Goal: Task Accomplishment & Management: Use online tool/utility

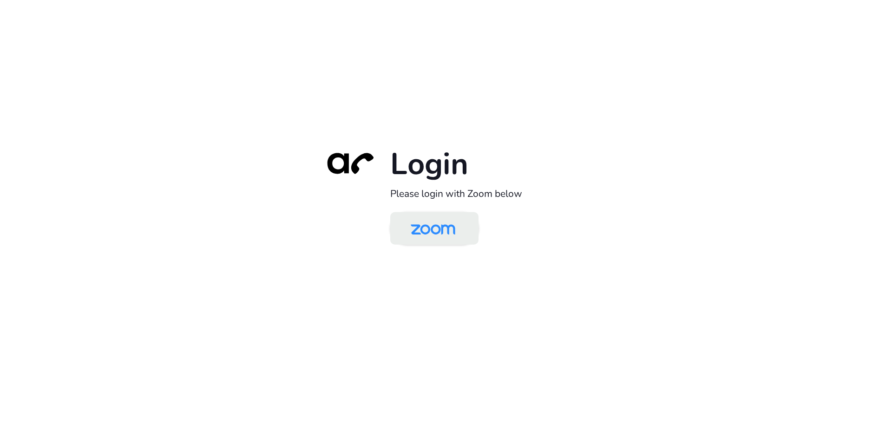
click at [445, 237] on img at bounding box center [433, 229] width 64 height 30
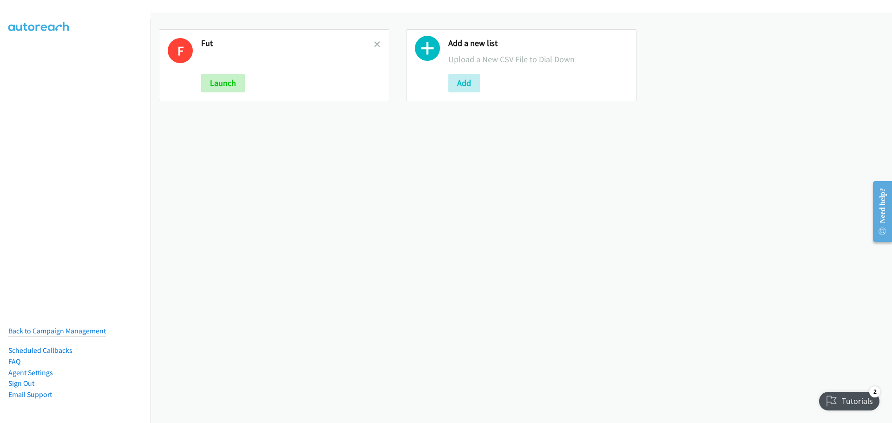
click at [378, 44] on div "F Fut Launch" at bounding box center [274, 65] width 230 height 72
click at [376, 45] on icon at bounding box center [377, 45] width 7 height 7
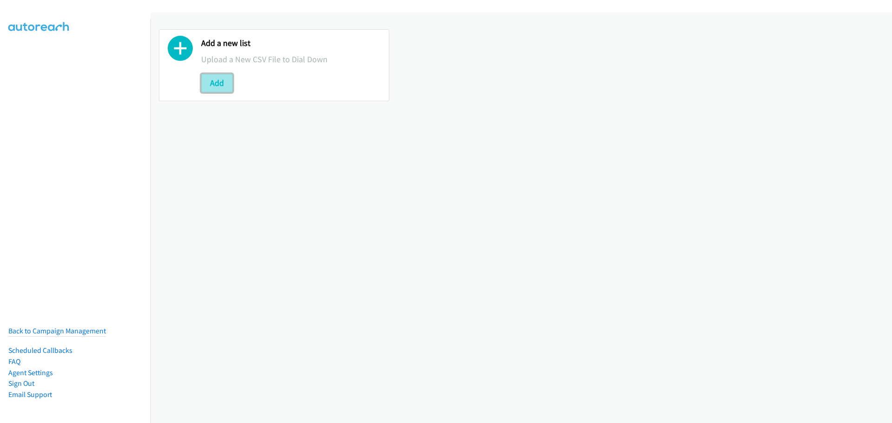
click at [222, 88] on button "Add" at bounding box center [217, 83] width 32 height 19
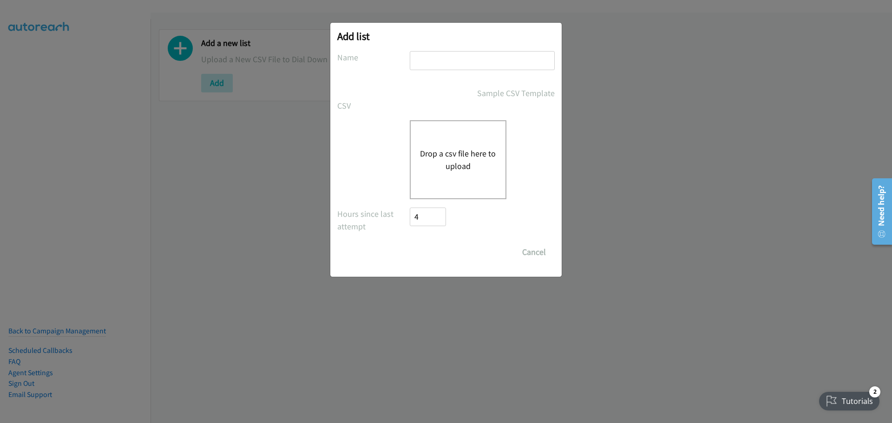
click at [433, 57] on input "text" at bounding box center [482, 60] width 145 height 19
type input "fut"
click at [461, 150] on button "Drop a csv file here to upload" at bounding box center [458, 159] width 76 height 25
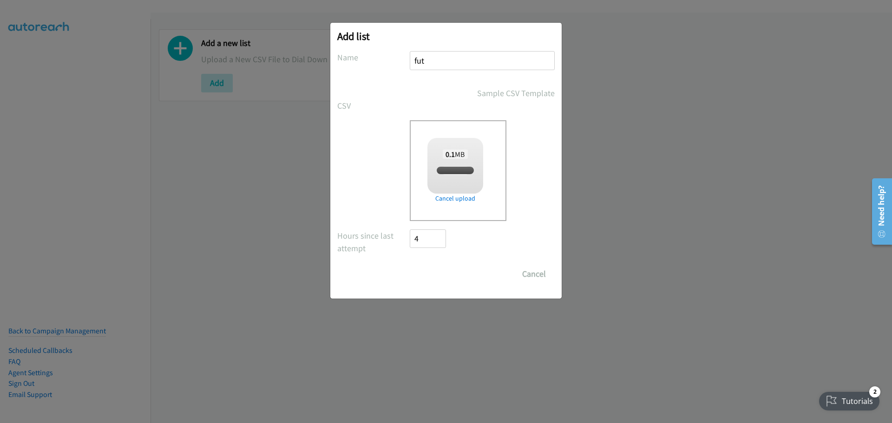
checkbox input "true"
click at [446, 270] on input "Save List" at bounding box center [434, 274] width 49 height 19
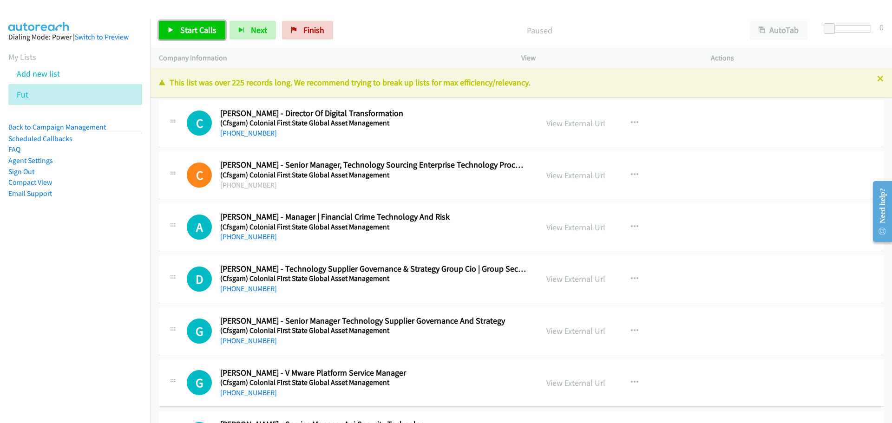
click at [196, 29] on span "Start Calls" at bounding box center [198, 30] width 36 height 11
click at [254, 236] on link "+61 452 420 073" at bounding box center [248, 236] width 57 height 9
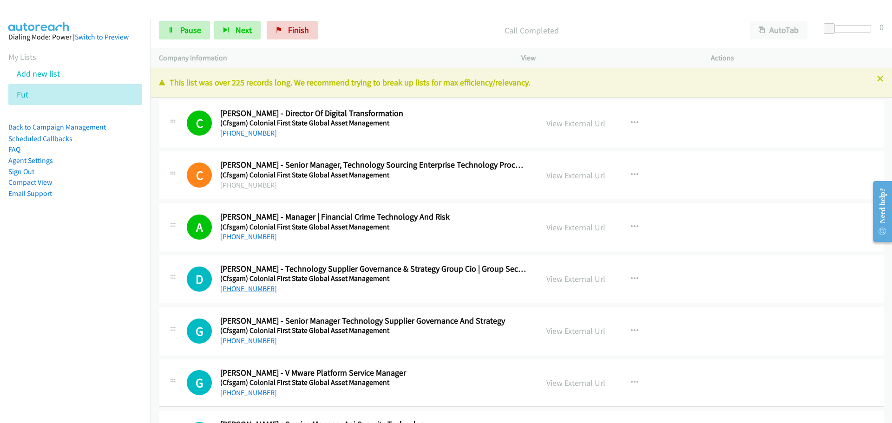
click at [247, 286] on link "+61 416 022 197" at bounding box center [248, 288] width 57 height 9
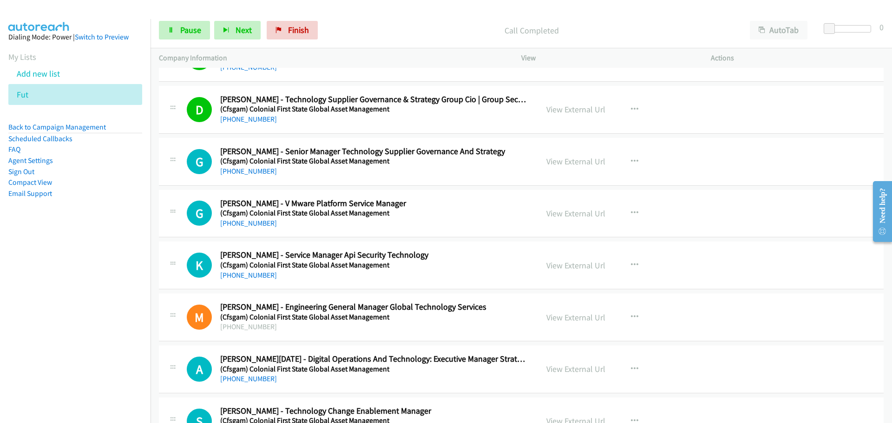
scroll to position [186, 0]
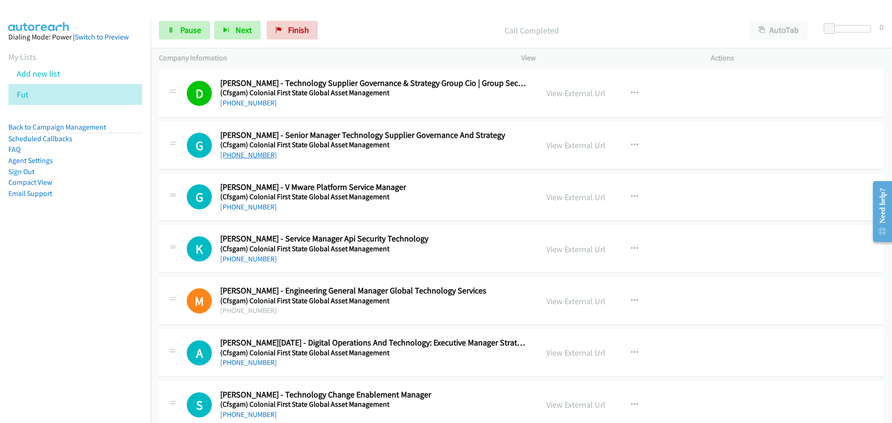
click at [235, 156] on link "+61 429 619 281" at bounding box center [248, 154] width 57 height 9
click at [237, 204] on link "+61 419 586 729" at bounding box center [248, 206] width 57 height 9
click at [243, 256] on link "+61 8 9320 1608" at bounding box center [248, 258] width 57 height 9
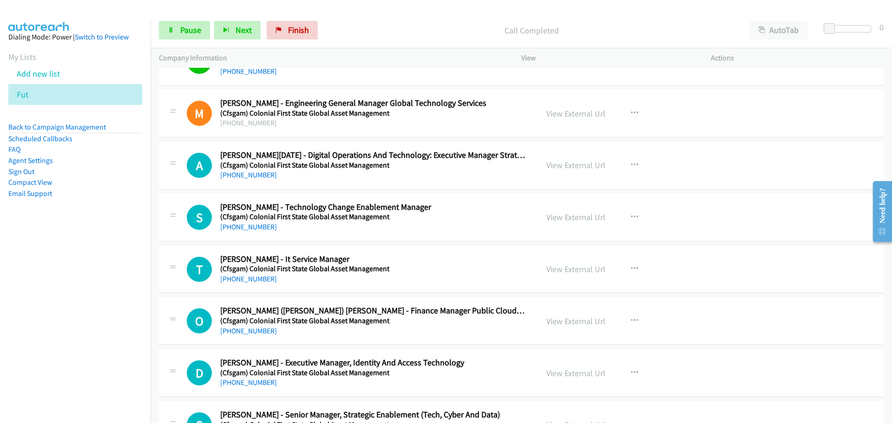
scroll to position [371, 0]
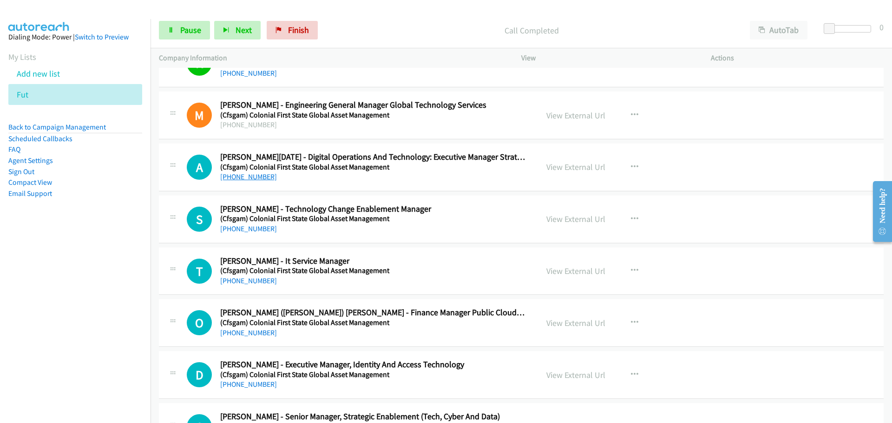
click at [244, 179] on link "+61 414 962 735" at bounding box center [248, 176] width 57 height 9
click at [262, 230] on link "+61 418 286 060" at bounding box center [248, 228] width 57 height 9
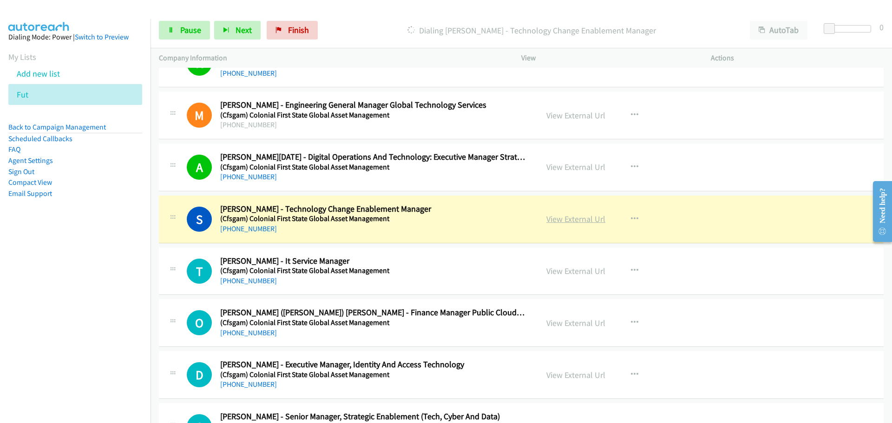
click at [579, 223] on link "View External Url" at bounding box center [575, 219] width 59 height 11
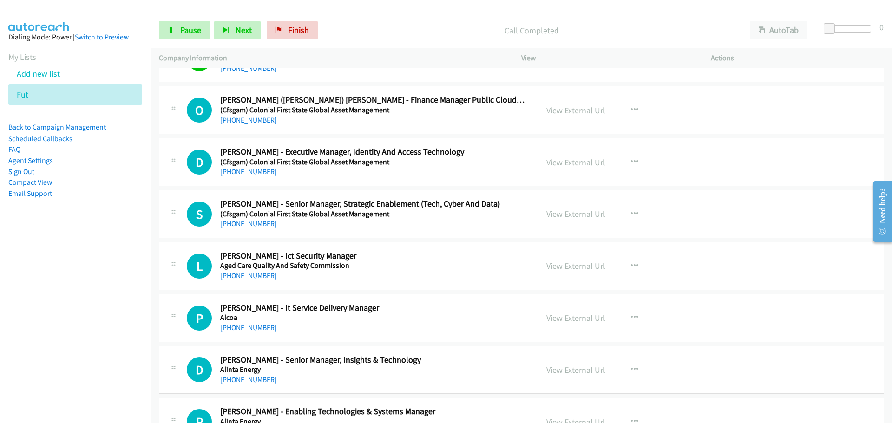
scroll to position [604, 0]
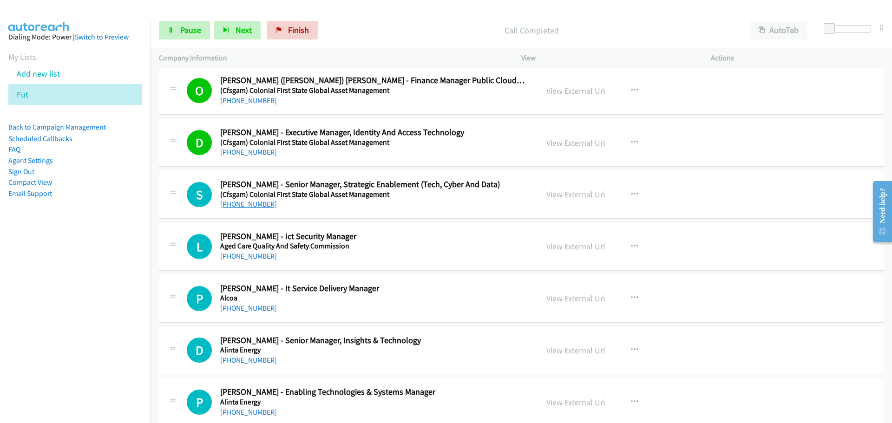
click at [260, 202] on link "+61 2 9867 3054" at bounding box center [248, 204] width 57 height 9
click at [240, 253] on link "+61 2 8623 6215" at bounding box center [248, 256] width 57 height 9
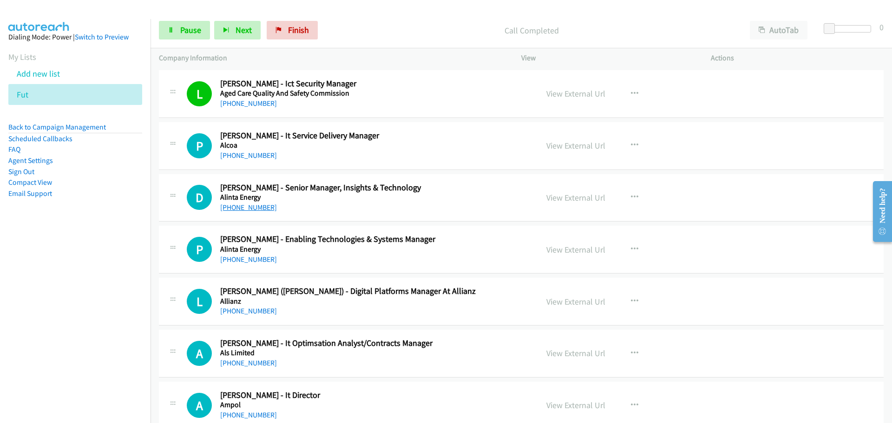
scroll to position [789, 0]
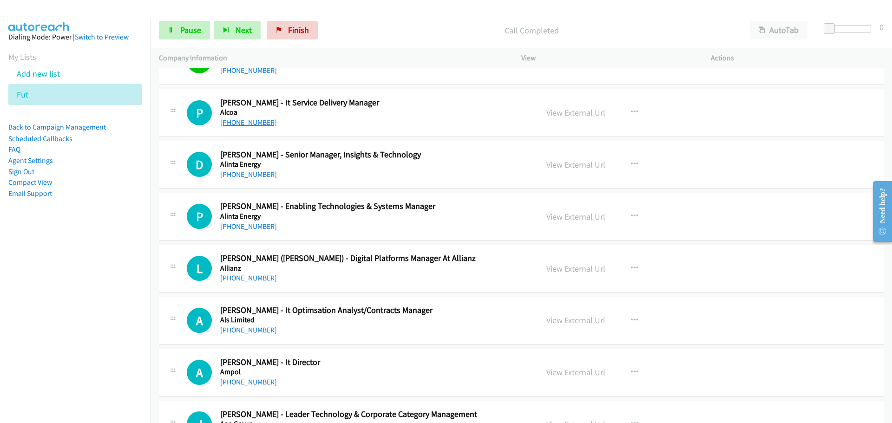
click at [248, 121] on link "+61 410 709 605" at bounding box center [248, 122] width 57 height 9
click at [233, 173] on link "+61 431 448 646" at bounding box center [248, 174] width 57 height 9
click at [244, 224] on link "+61 419 361 400" at bounding box center [248, 226] width 57 height 9
click at [245, 278] on link "+61 484 642 742" at bounding box center [248, 277] width 57 height 9
click at [237, 328] on link "+61 408 333 044" at bounding box center [248, 330] width 57 height 9
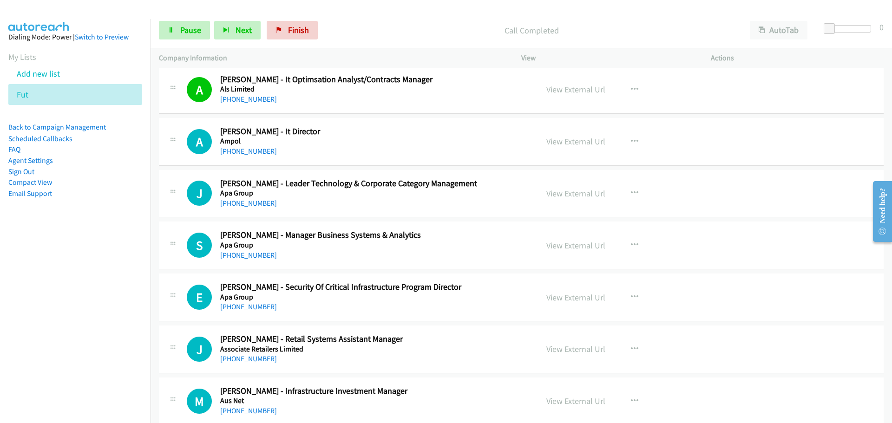
scroll to position [1022, 0]
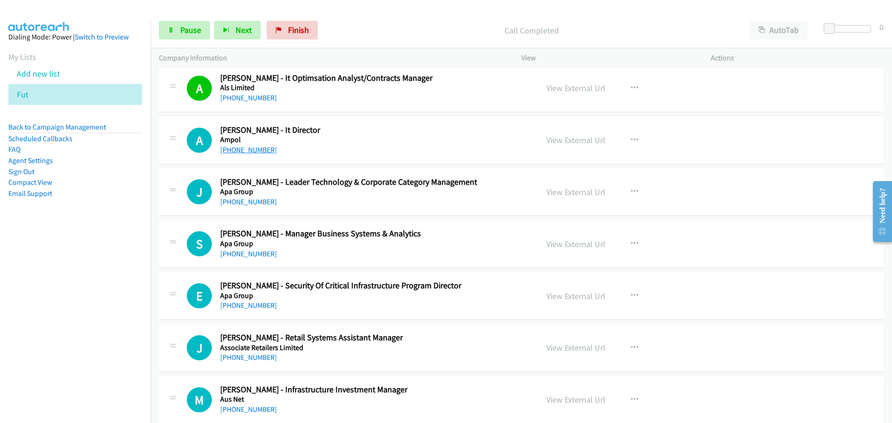
click at [255, 145] on link "+61 1800 240 398" at bounding box center [248, 149] width 57 height 9
click at [248, 202] on link "+61 3 8416 2732" at bounding box center [248, 201] width 57 height 9
click at [260, 254] on link "+61 8 8113 9000" at bounding box center [248, 253] width 57 height 9
click at [255, 307] on link "+61 2 9269 2776" at bounding box center [248, 305] width 57 height 9
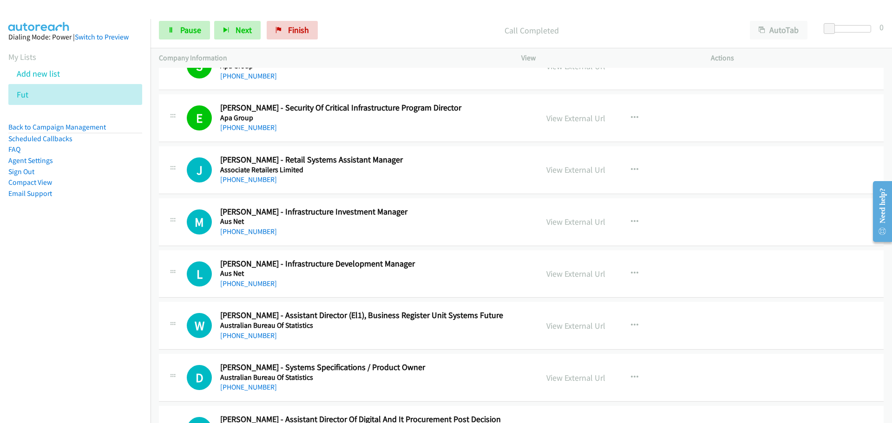
scroll to position [1207, 0]
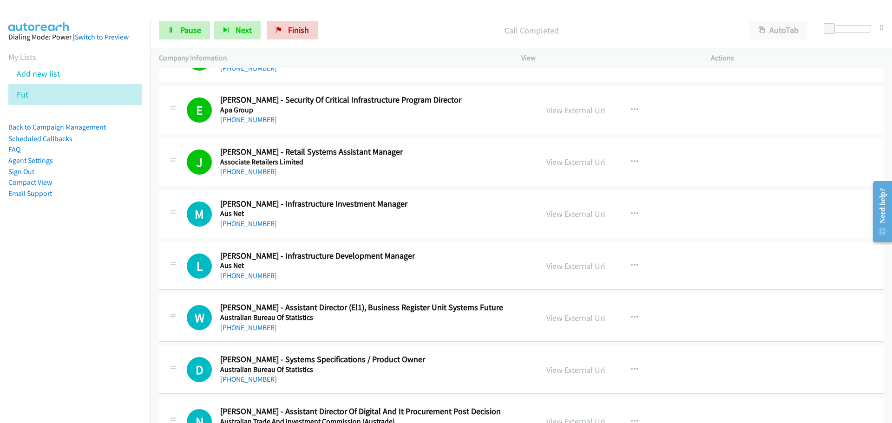
click at [250, 219] on div "+61 419 009 973" at bounding box center [373, 223] width 306 height 11
click at [248, 221] on link "+61 419 009 973" at bounding box center [248, 223] width 57 height 9
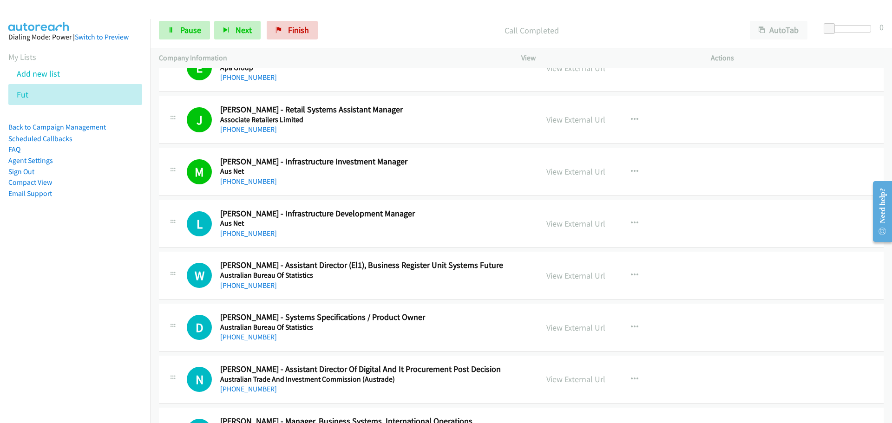
scroll to position [1347, 0]
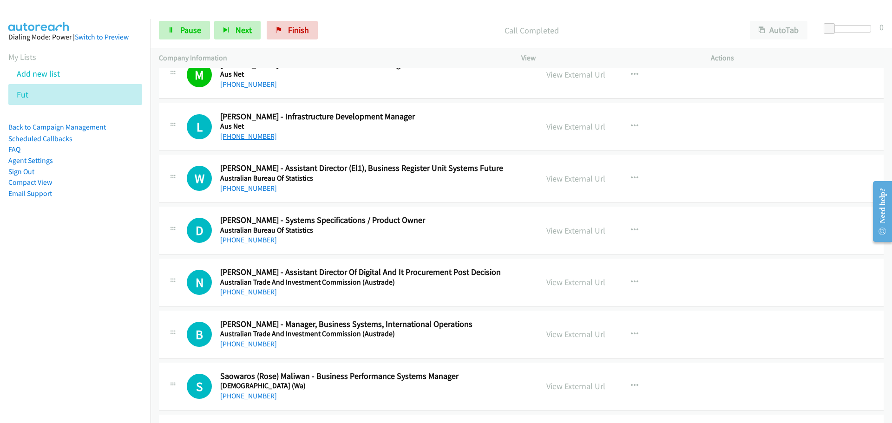
click at [264, 137] on link "+61 459 888 991" at bounding box center [248, 136] width 57 height 9
click at [241, 188] on link "+61 402 673 267" at bounding box center [248, 188] width 57 height 9
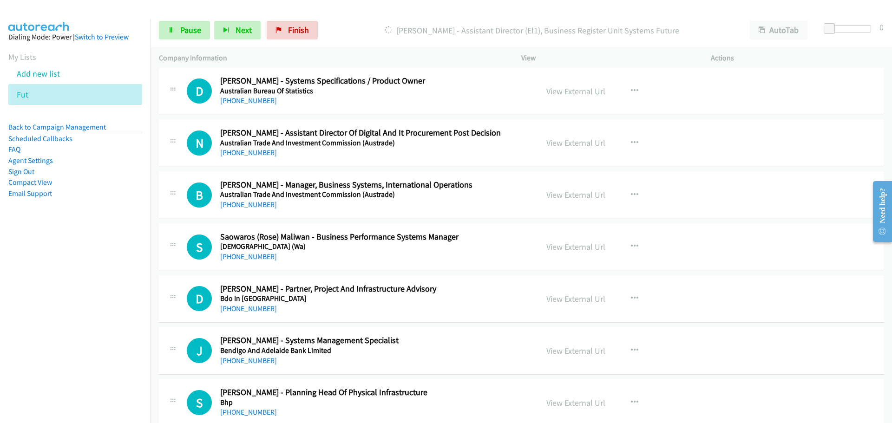
scroll to position [1439, 0]
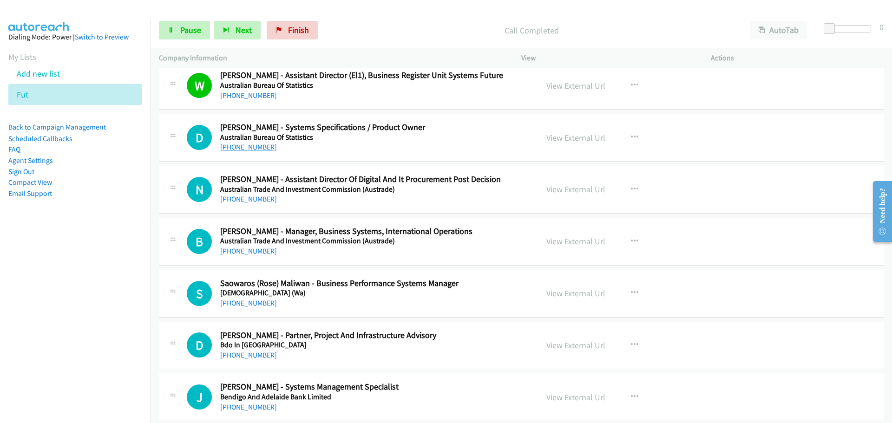
click at [257, 149] on link "+61 419 441 550" at bounding box center [248, 147] width 57 height 9
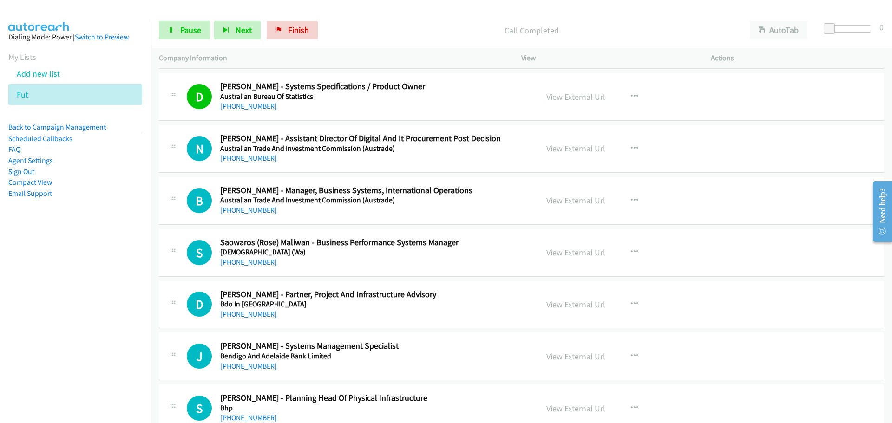
scroll to position [1532, 0]
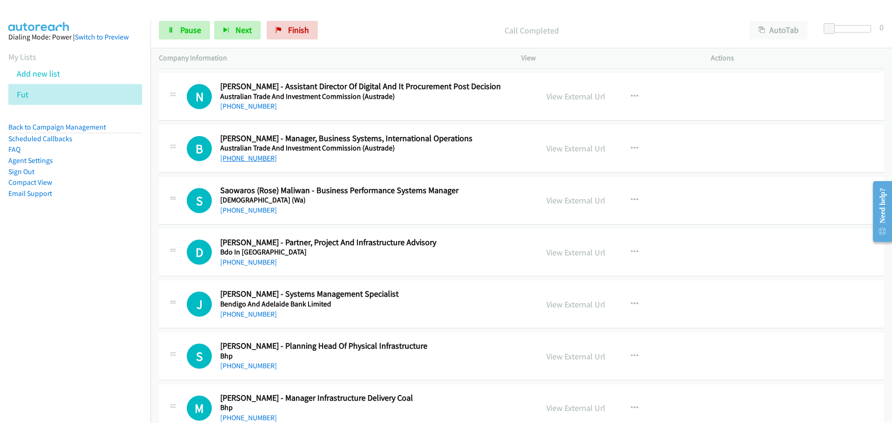
click at [262, 160] on link "+61 400 811 180" at bounding box center [248, 158] width 57 height 9
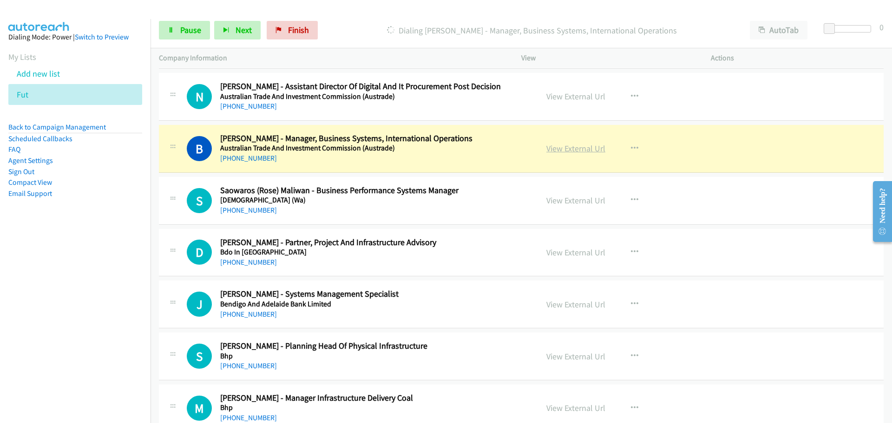
click at [561, 147] on link "View External Url" at bounding box center [575, 148] width 59 height 11
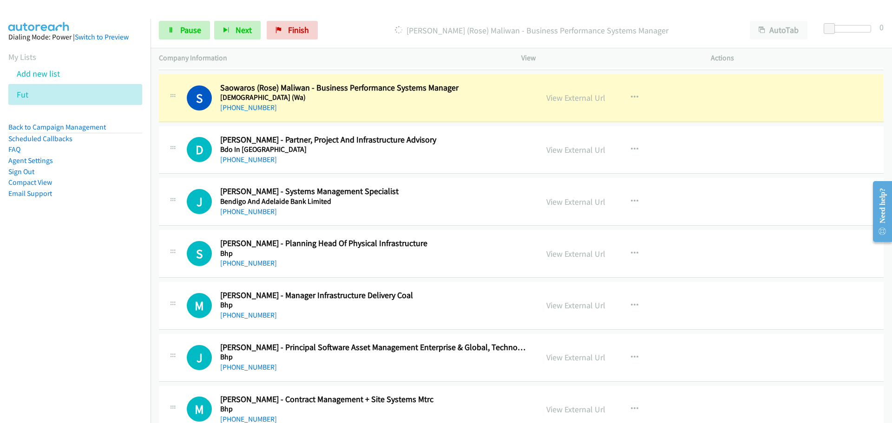
scroll to position [1625, 0]
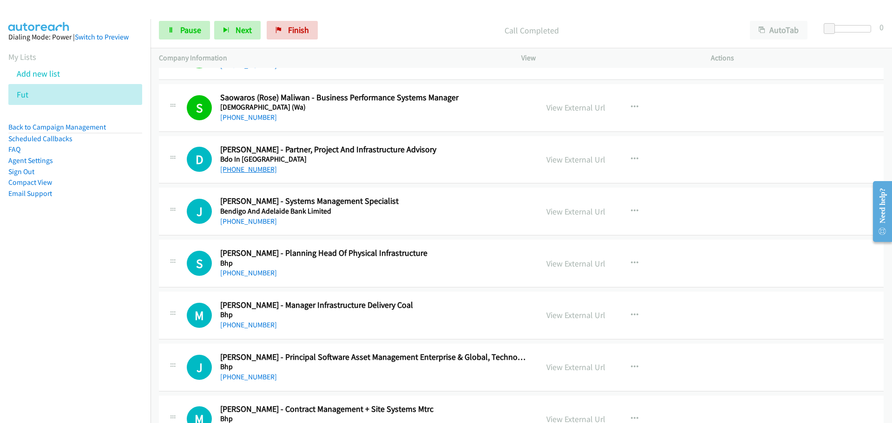
click at [262, 169] on link "+61 450 699 012" at bounding box center [248, 169] width 57 height 9
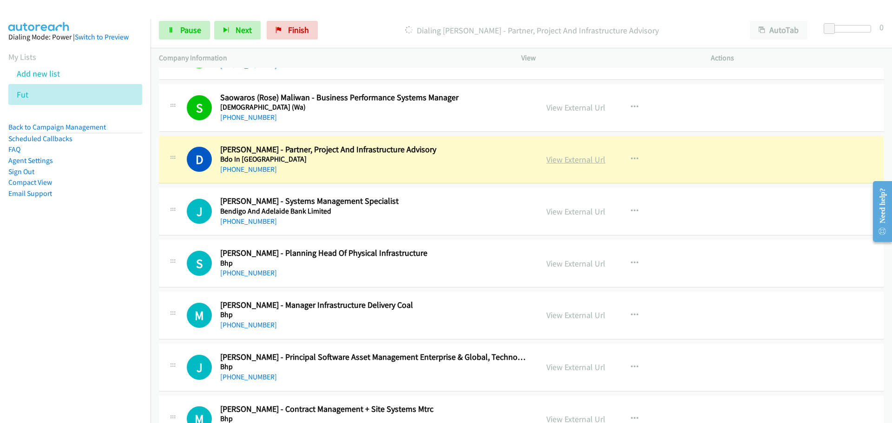
click at [577, 158] on link "View External Url" at bounding box center [575, 159] width 59 height 11
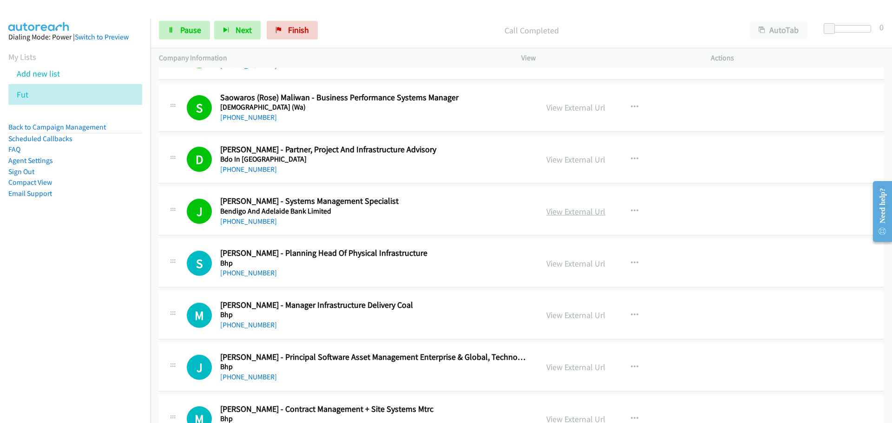
click at [600, 214] on link "View External Url" at bounding box center [575, 211] width 59 height 11
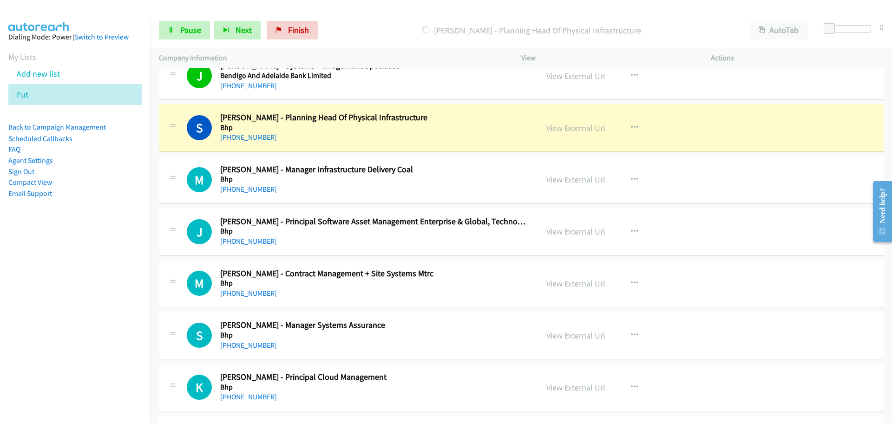
scroll to position [1765, 0]
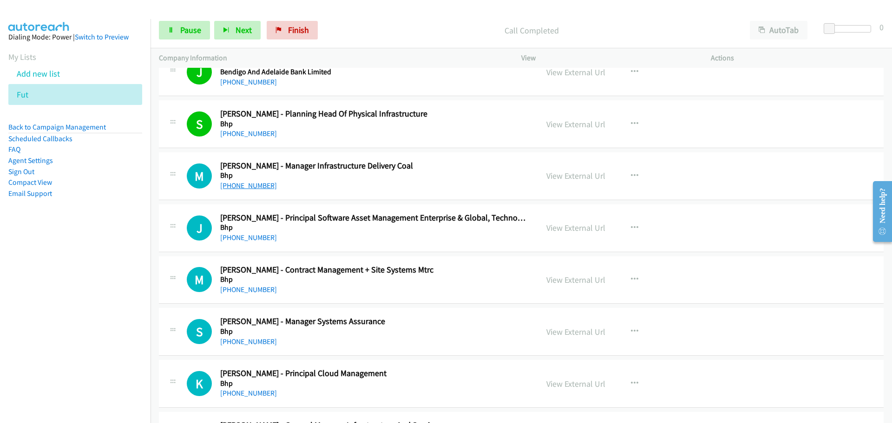
click at [242, 186] on link "+61 473 254 087" at bounding box center [248, 185] width 57 height 9
drag, startPoint x: 249, startPoint y: 235, endPoint x: 452, endPoint y: 245, distance: 203.2
click at [249, 235] on link "+61 420 503 325" at bounding box center [248, 237] width 57 height 9
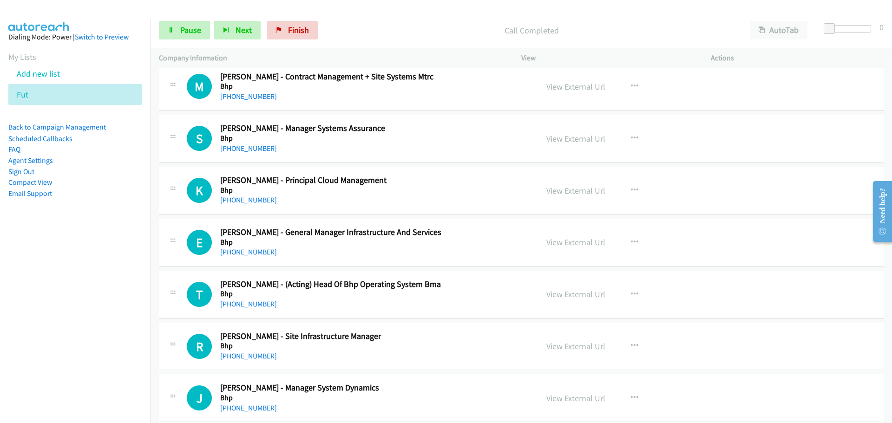
scroll to position [1950, 0]
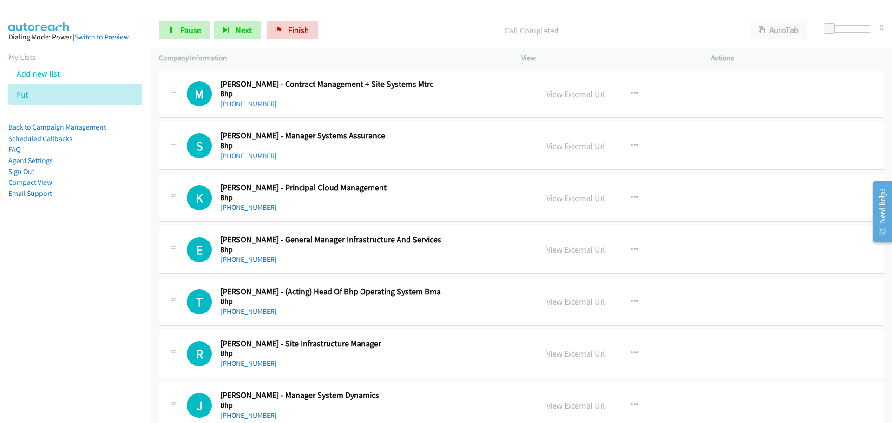
drag, startPoint x: 255, startPoint y: 153, endPoint x: 285, endPoint y: 155, distance: 29.3
click at [255, 153] on link "+61 417 798 194" at bounding box center [248, 155] width 57 height 9
drag, startPoint x: 255, startPoint y: 207, endPoint x: 850, endPoint y: 246, distance: 596.6
click at [255, 207] on link "+61 413 521 050" at bounding box center [248, 207] width 57 height 9
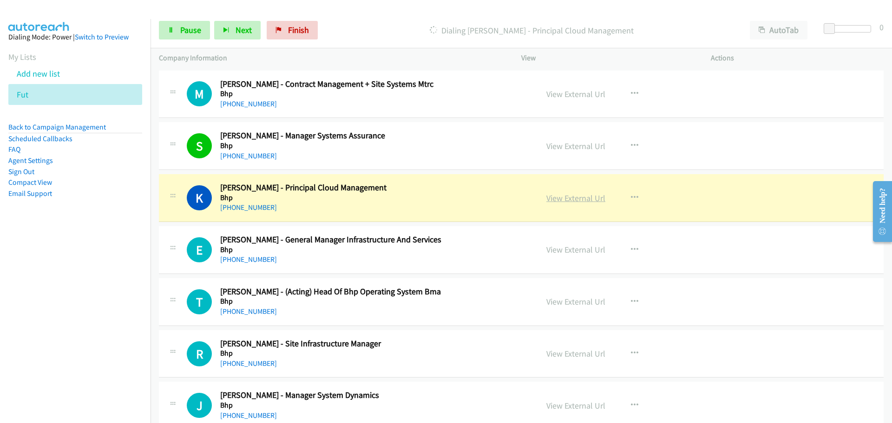
click at [581, 198] on link "View External Url" at bounding box center [575, 198] width 59 height 11
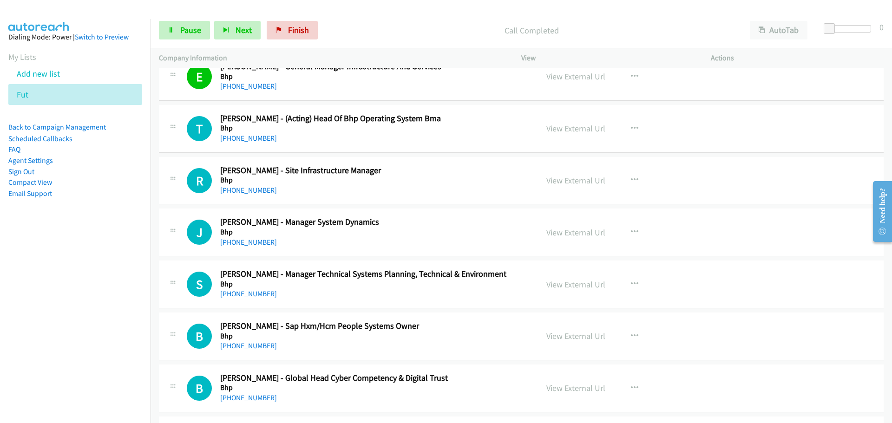
scroll to position [2136, 0]
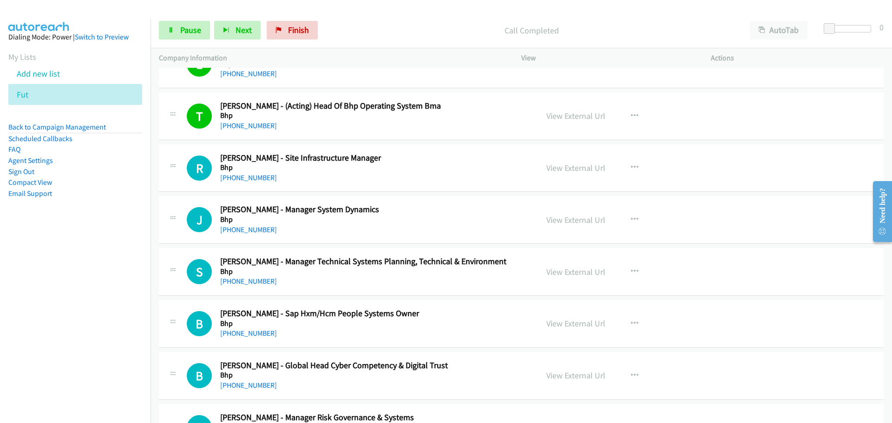
click at [228, 175] on link "+61 407 383 872" at bounding box center [248, 177] width 57 height 9
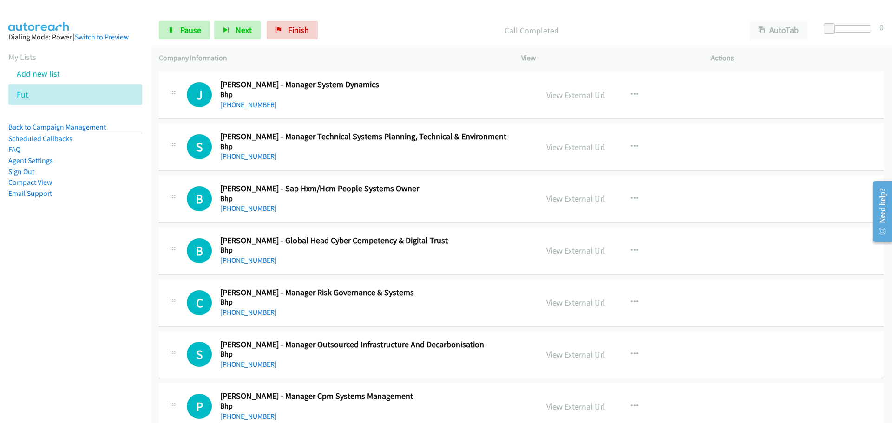
scroll to position [2275, 0]
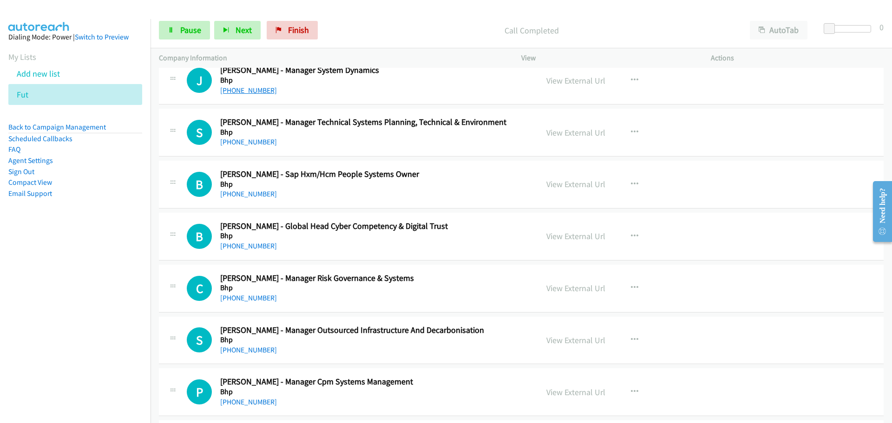
click at [240, 91] on link "+61 417 263 893" at bounding box center [248, 90] width 57 height 9
click at [249, 142] on link "+61 448 070 713" at bounding box center [248, 141] width 57 height 9
click at [245, 197] on link "+61 438 403 773" at bounding box center [248, 193] width 57 height 9
click at [242, 244] on link "+61 3 9695 6777" at bounding box center [248, 245] width 57 height 9
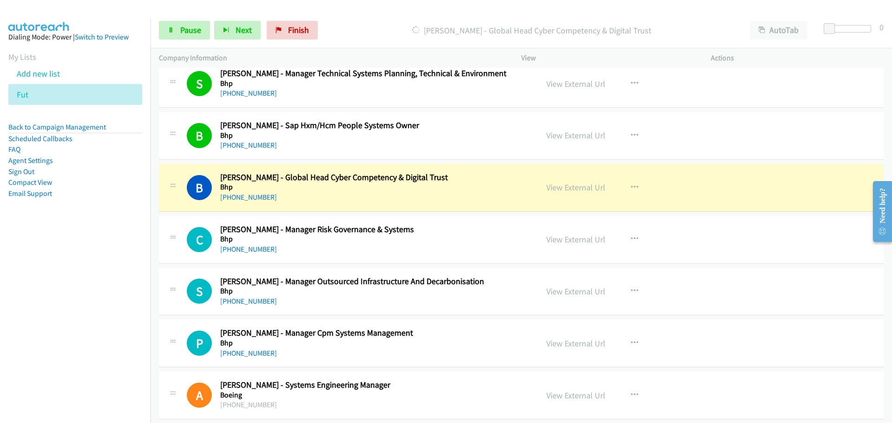
scroll to position [2415, 0]
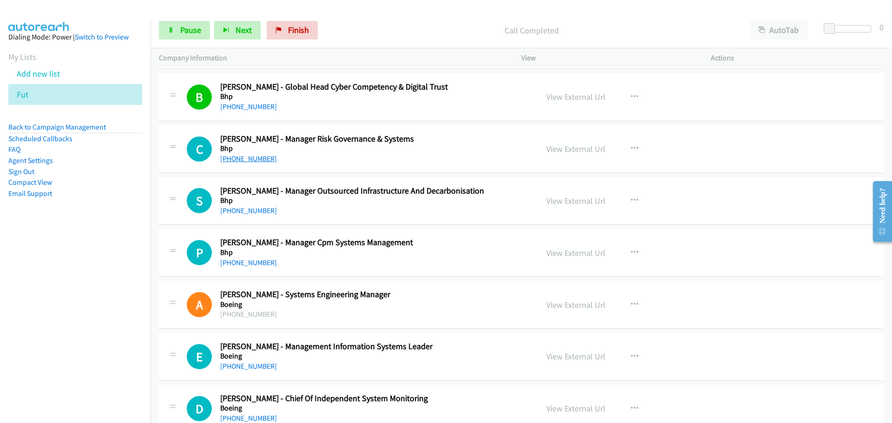
click at [237, 157] on link "+61 438 959 034" at bounding box center [248, 158] width 57 height 9
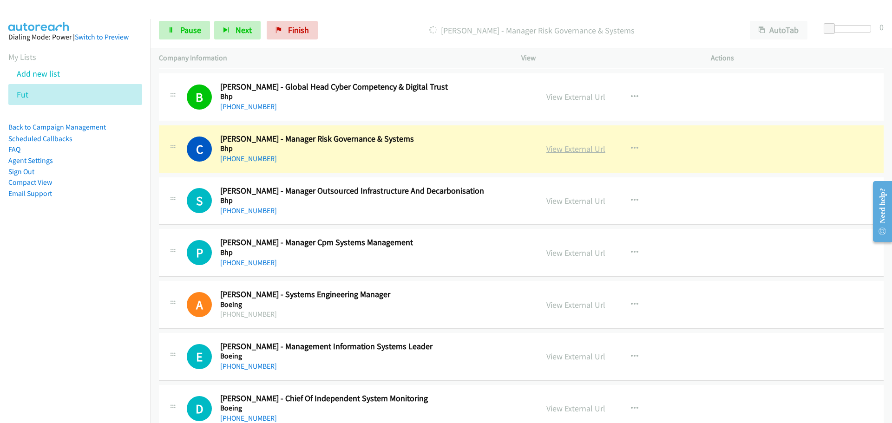
click at [578, 152] on link "View External Url" at bounding box center [575, 148] width 59 height 11
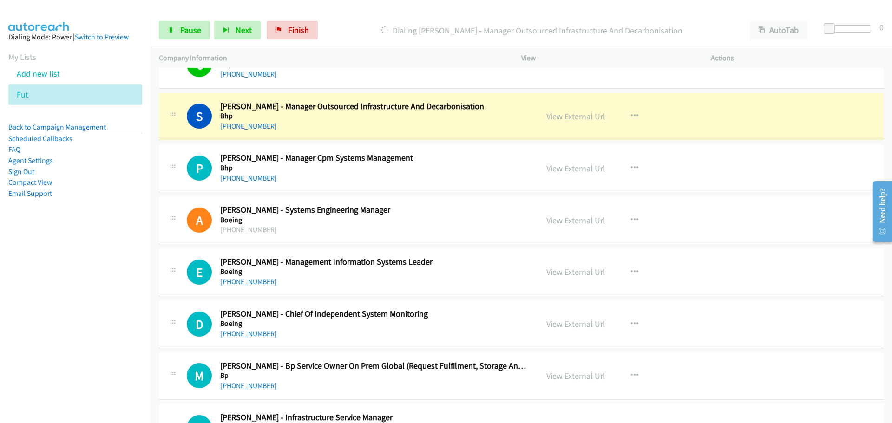
scroll to position [2507, 0]
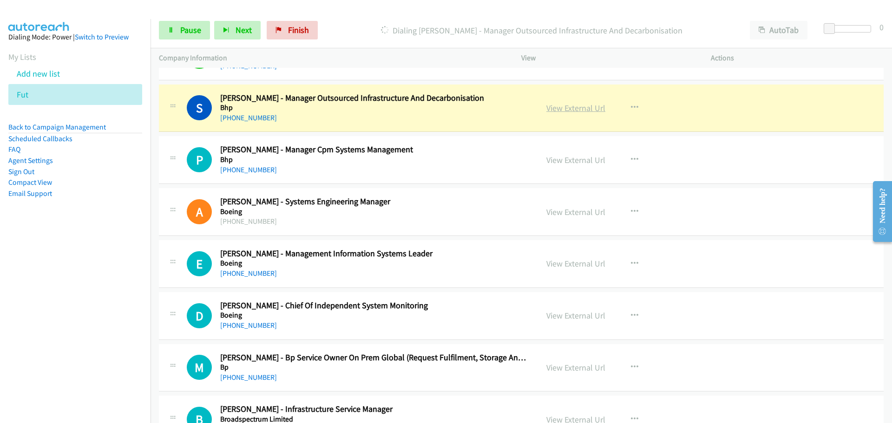
click at [574, 110] on link "View External Url" at bounding box center [575, 108] width 59 height 11
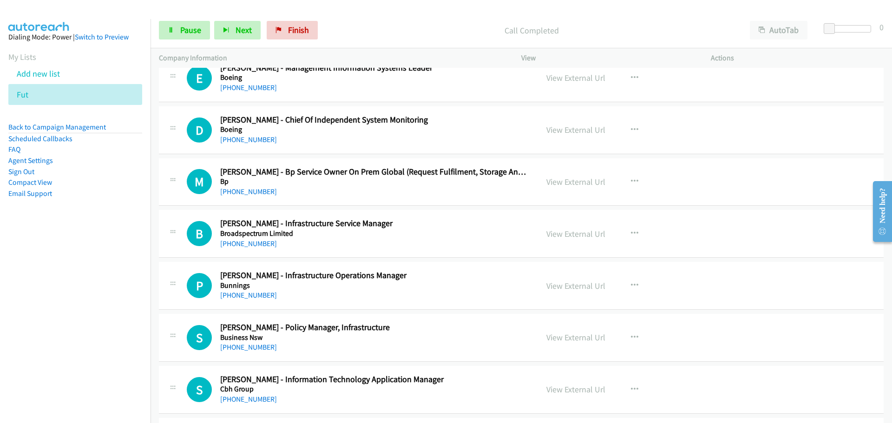
scroll to position [2647, 0]
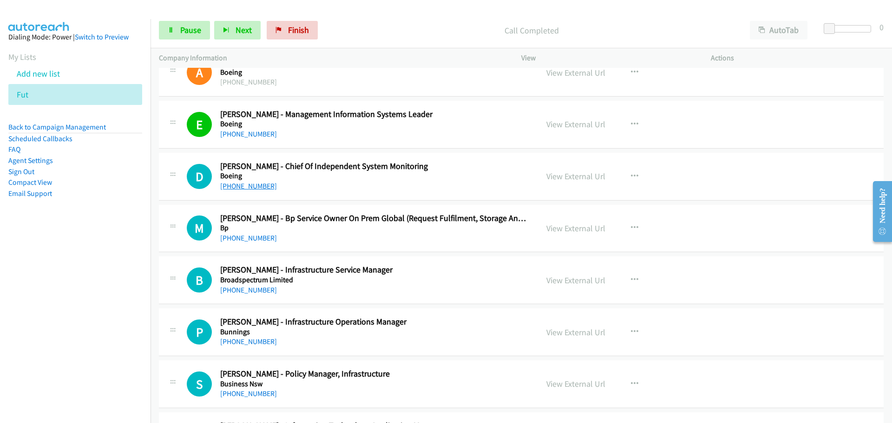
click at [248, 185] on link "+61 403 394 499" at bounding box center [248, 186] width 57 height 9
click at [251, 237] on link "+61 413 432 523" at bounding box center [248, 238] width 57 height 9
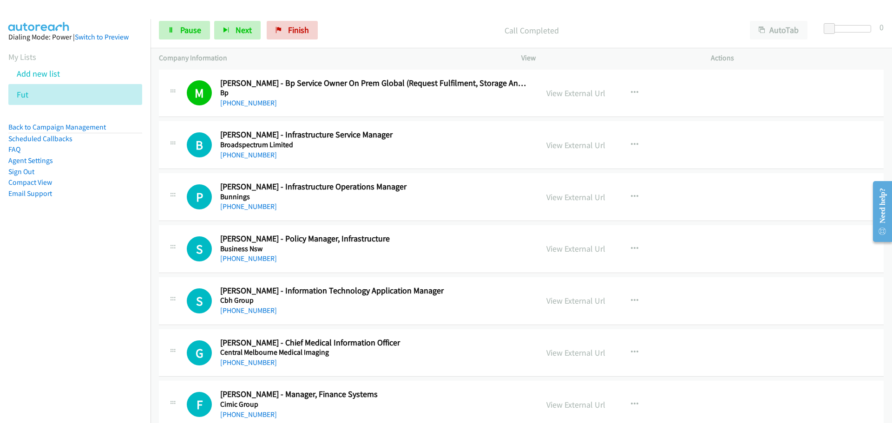
scroll to position [2786, 0]
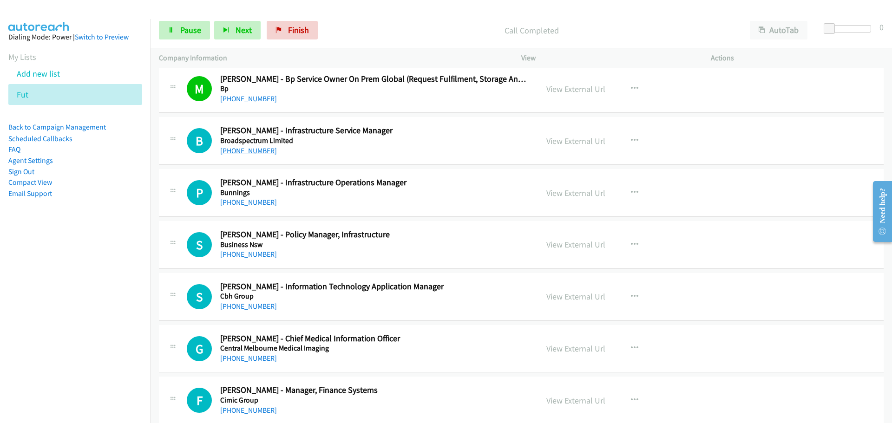
click at [243, 151] on link "+61 422 123 334" at bounding box center [248, 150] width 57 height 9
click at [232, 201] on link "+61 403 431 453" at bounding box center [248, 202] width 57 height 9
click at [254, 254] on link "+61 415 819 091" at bounding box center [248, 254] width 57 height 9
drag, startPoint x: 258, startPoint y: 305, endPoint x: 277, endPoint y: 305, distance: 19.0
click at [258, 305] on link "+60 17-354 5755" at bounding box center [248, 306] width 57 height 9
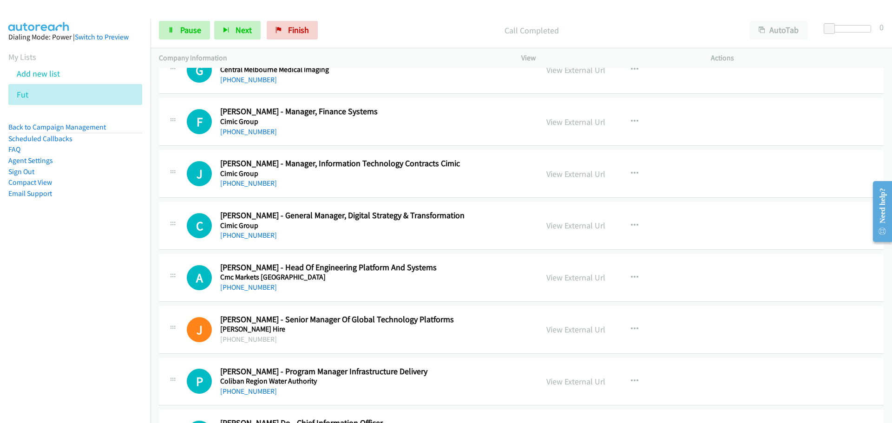
scroll to position [3018, 0]
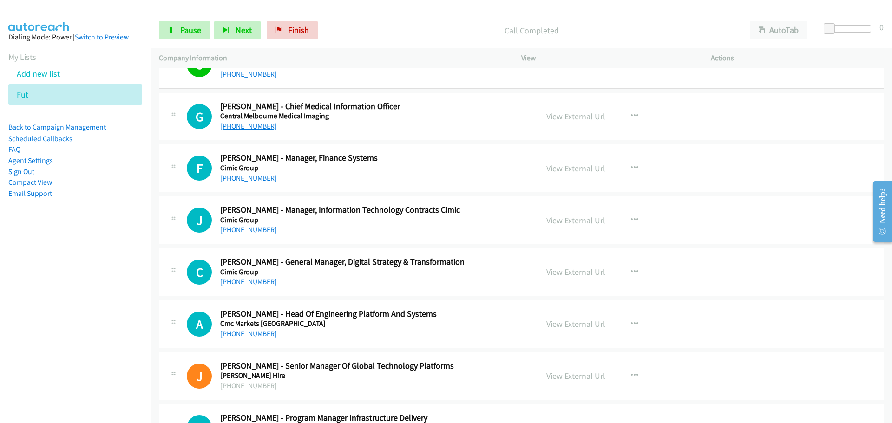
click at [258, 129] on link "+61 3 9288 3155" at bounding box center [248, 126] width 57 height 9
click at [236, 176] on link "+61 2 9925 6917" at bounding box center [248, 178] width 57 height 9
drag, startPoint x: 229, startPoint y: 228, endPoint x: 236, endPoint y: 228, distance: 6.5
click at [229, 228] on link "+61 2 9925 6634" at bounding box center [248, 229] width 57 height 9
click at [251, 281] on link "+61 411 652 908" at bounding box center [248, 281] width 57 height 9
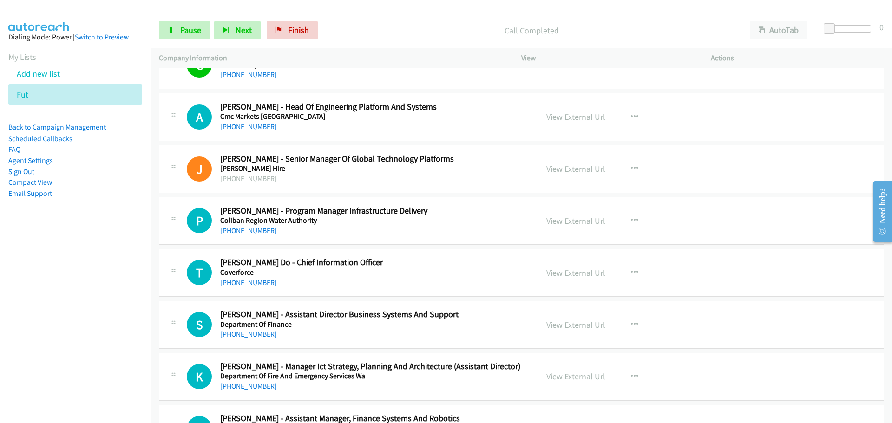
scroll to position [3250, 0]
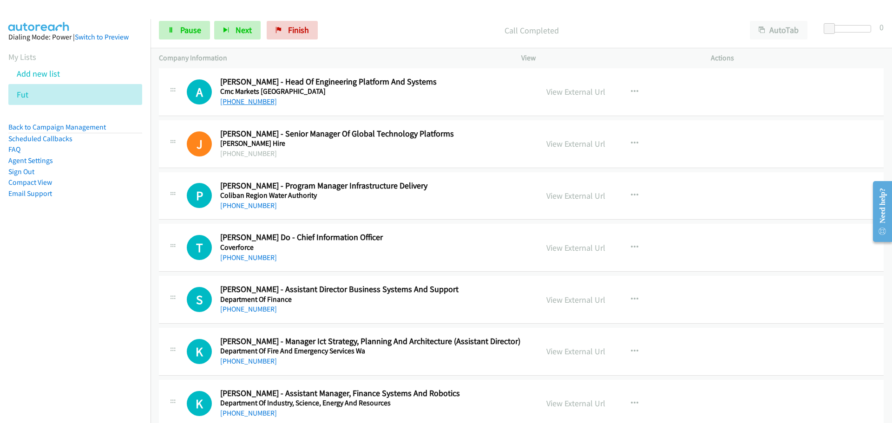
click at [242, 103] on link "+61 422 330 478" at bounding box center [248, 101] width 57 height 9
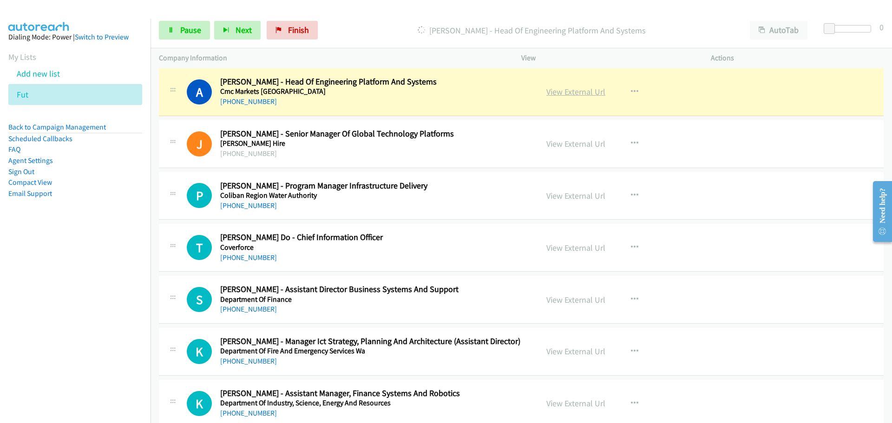
click at [568, 89] on link "View External Url" at bounding box center [575, 91] width 59 height 11
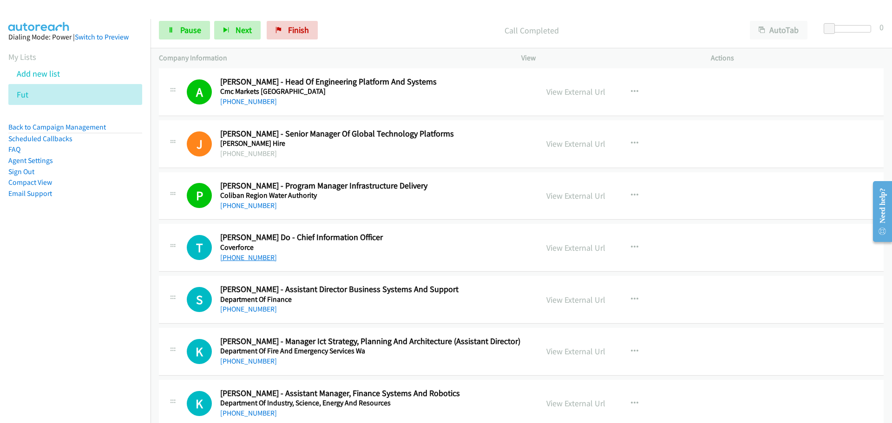
click at [254, 261] on link "+61 2 9376 7888" at bounding box center [248, 257] width 57 height 9
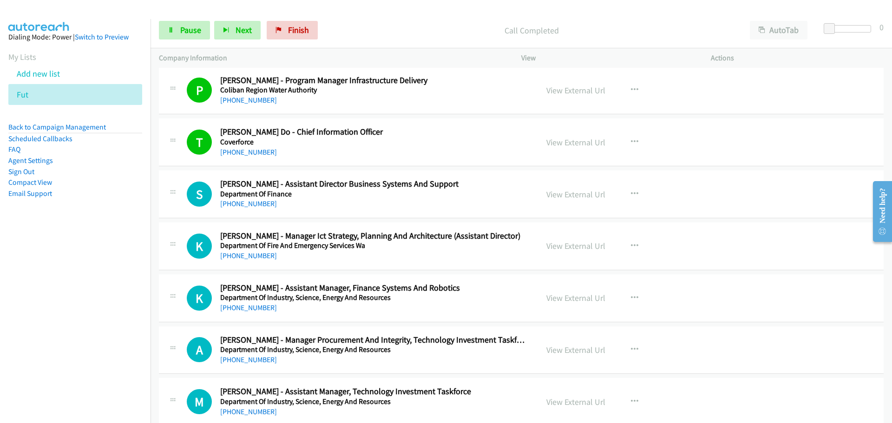
scroll to position [3390, 0]
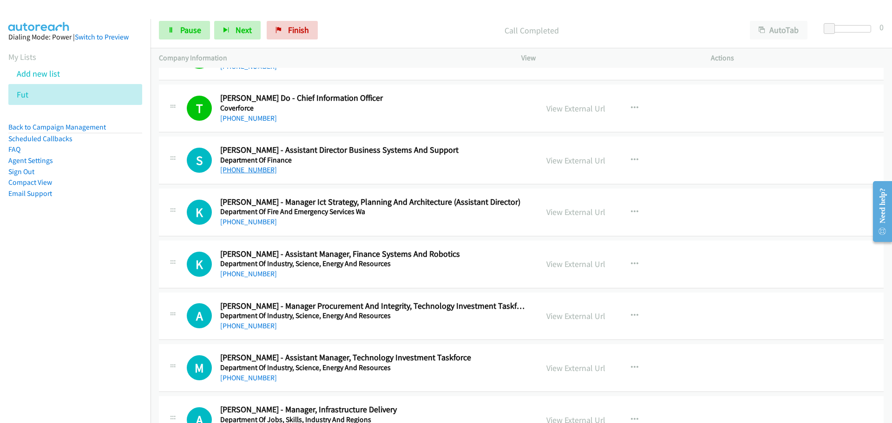
click at [245, 168] on link "+61 8 9262 1501" at bounding box center [248, 169] width 57 height 9
click at [247, 220] on link "+61 8 6321 1973" at bounding box center [248, 221] width 57 height 9
click at [266, 274] on link "+61 3 5783 3440" at bounding box center [248, 273] width 57 height 9
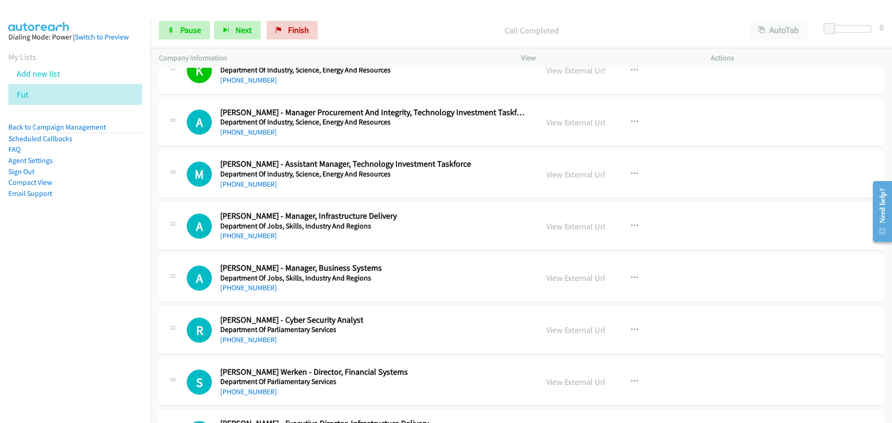
scroll to position [3622, 0]
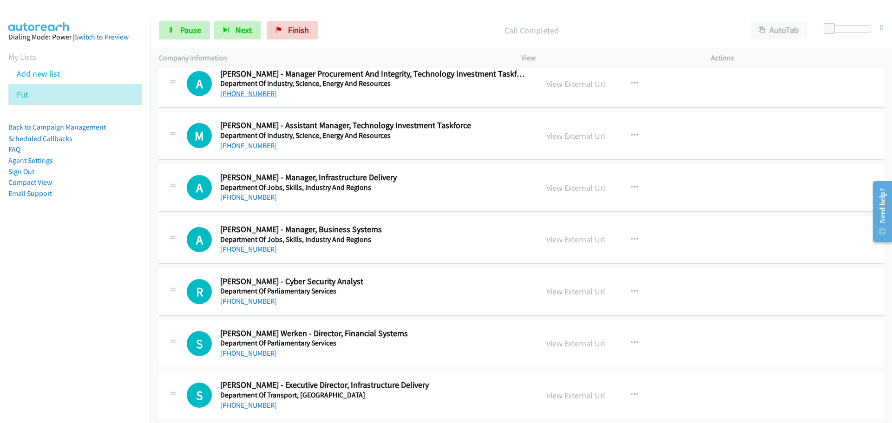
click at [242, 91] on link "+61 433 449 401" at bounding box center [248, 93] width 57 height 9
click at [261, 146] on link "+61 423 221 081" at bounding box center [248, 145] width 57 height 9
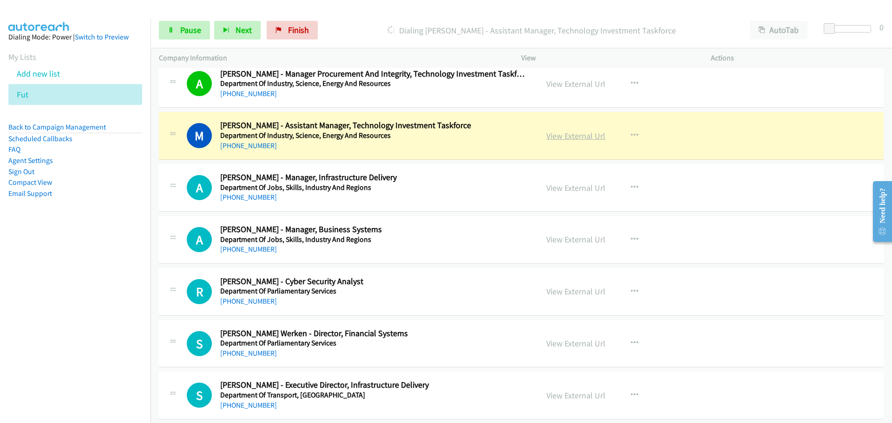
click at [590, 138] on link "View External Url" at bounding box center [575, 135] width 59 height 11
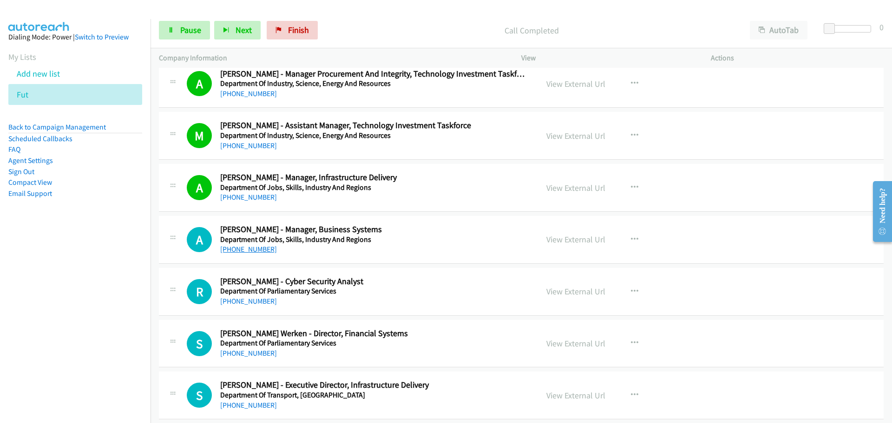
click at [246, 248] on link "+61 418 275 044" at bounding box center [248, 249] width 57 height 9
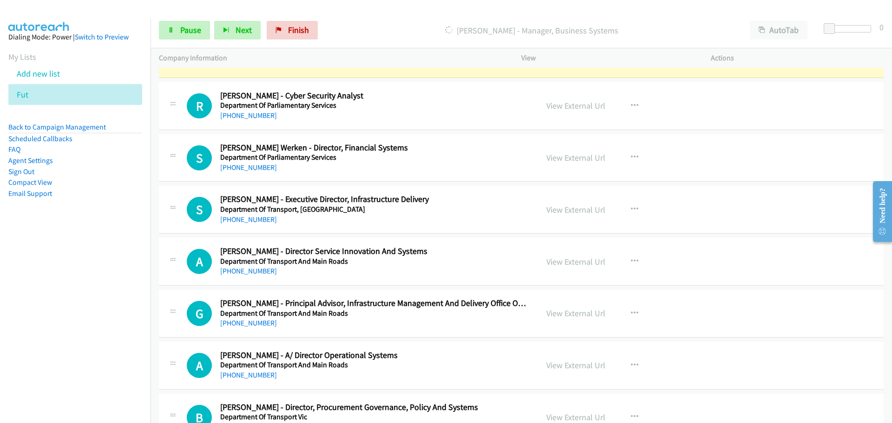
scroll to position [3761, 0]
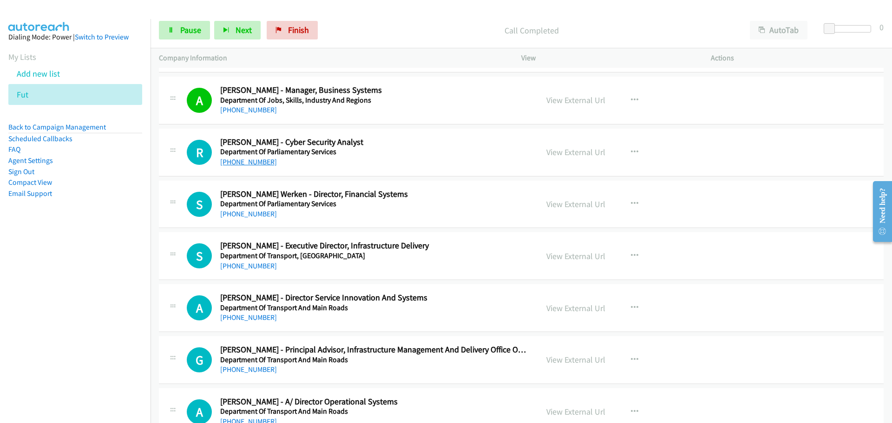
click at [253, 158] on link "+61 437 131 356" at bounding box center [248, 161] width 57 height 9
click at [241, 211] on link "+61 431 558 855" at bounding box center [248, 213] width 57 height 9
click at [33, 69] on link "Add new list" at bounding box center [38, 73] width 43 height 11
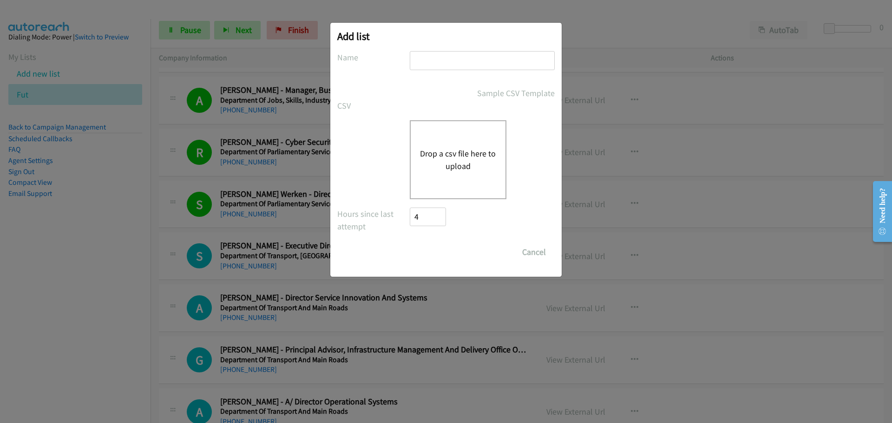
click at [455, 63] on input "text" at bounding box center [482, 60] width 145 height 19
type input "okta"
click at [453, 150] on button "Drop a csv file here to upload" at bounding box center [458, 159] width 76 height 25
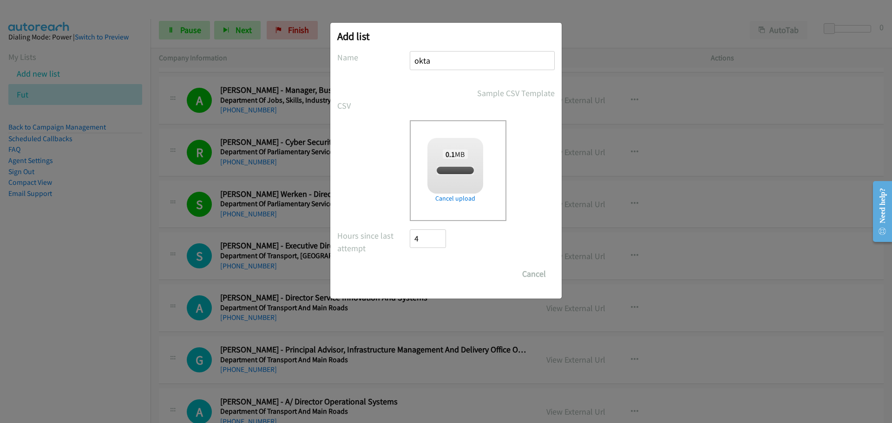
checkbox input "true"
click at [446, 277] on input "Save List" at bounding box center [434, 274] width 49 height 19
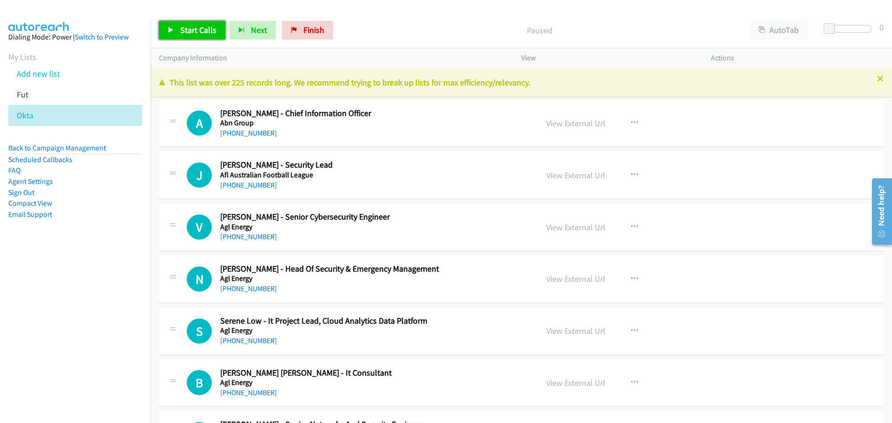
click at [204, 28] on span "Start Calls" at bounding box center [198, 30] width 36 height 11
click at [232, 185] on link "[PHONE_NUMBER]" at bounding box center [248, 185] width 57 height 9
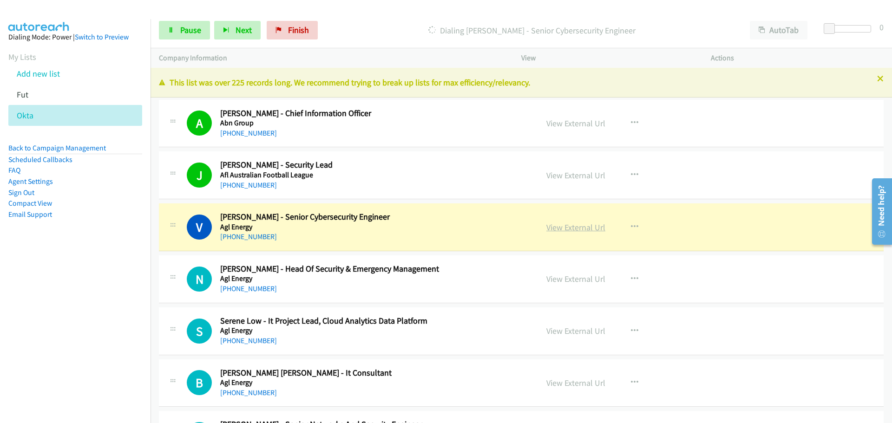
click at [581, 225] on link "View External Url" at bounding box center [575, 227] width 59 height 11
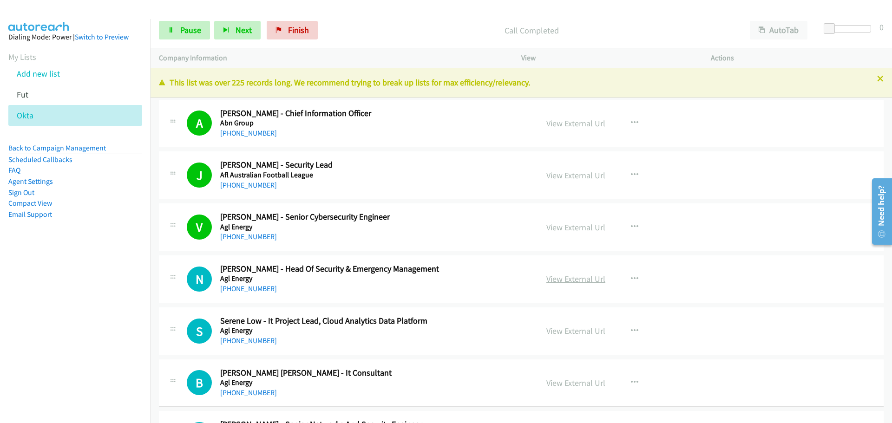
click at [572, 279] on link "View External Url" at bounding box center [575, 278] width 59 height 11
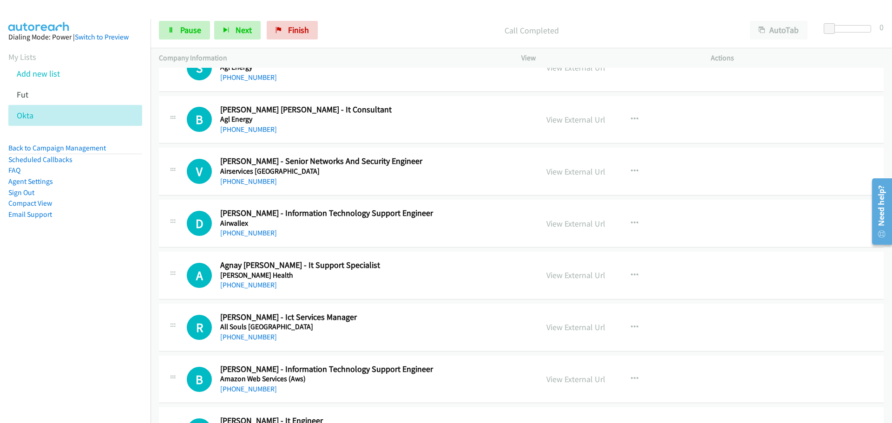
scroll to position [279, 0]
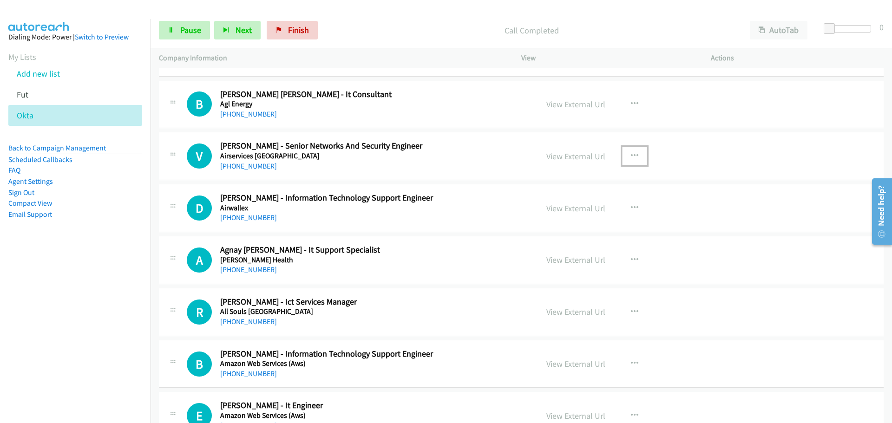
click at [636, 156] on button "button" at bounding box center [634, 156] width 25 height 19
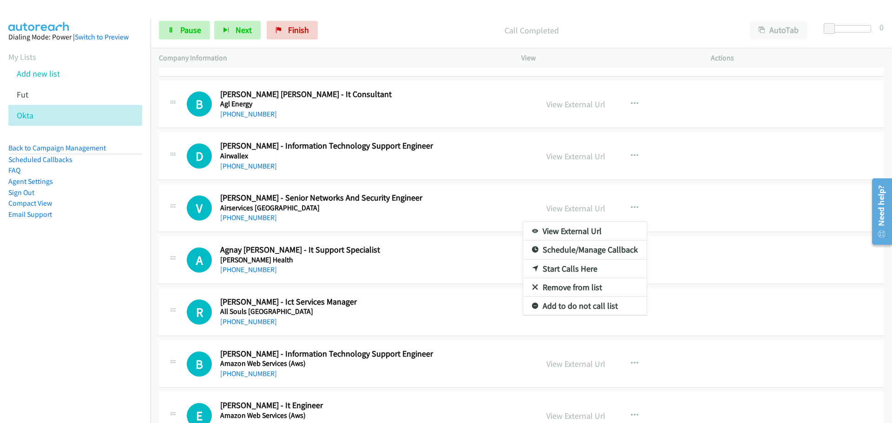
click at [635, 156] on div at bounding box center [446, 211] width 892 height 423
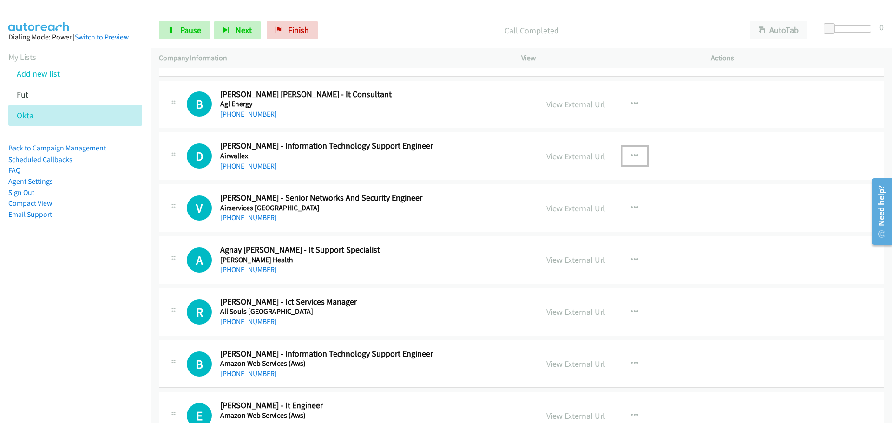
click at [632, 154] on icon "button" at bounding box center [634, 155] width 7 height 7
click at [559, 215] on link "Start Calls Here" at bounding box center [585, 217] width 124 height 19
click at [190, 29] on span "Pause" at bounding box center [190, 30] width 21 height 11
click at [189, 29] on span "Start Calls" at bounding box center [198, 30] width 36 height 11
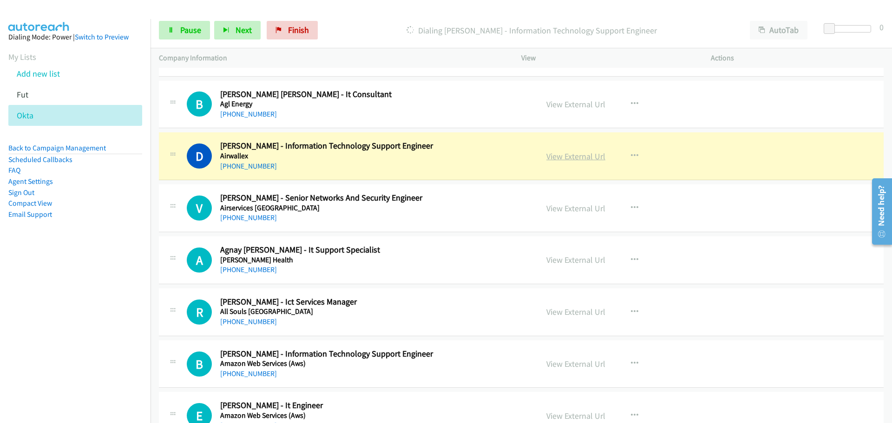
click at [556, 157] on link "View External Url" at bounding box center [575, 156] width 59 height 11
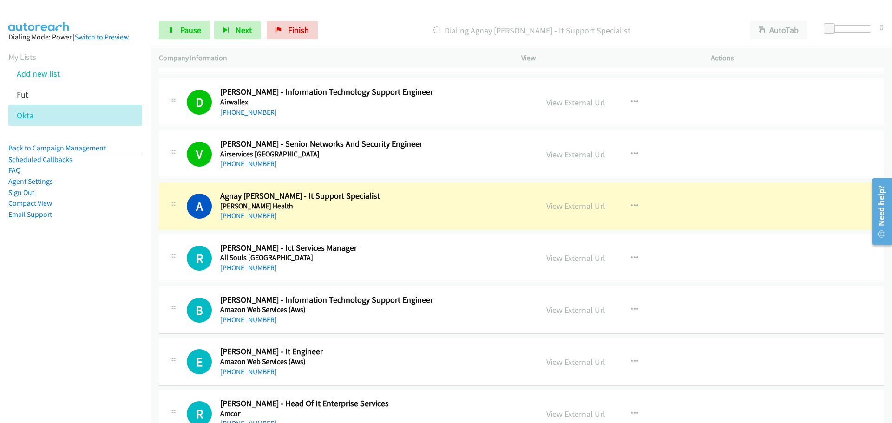
scroll to position [371, 0]
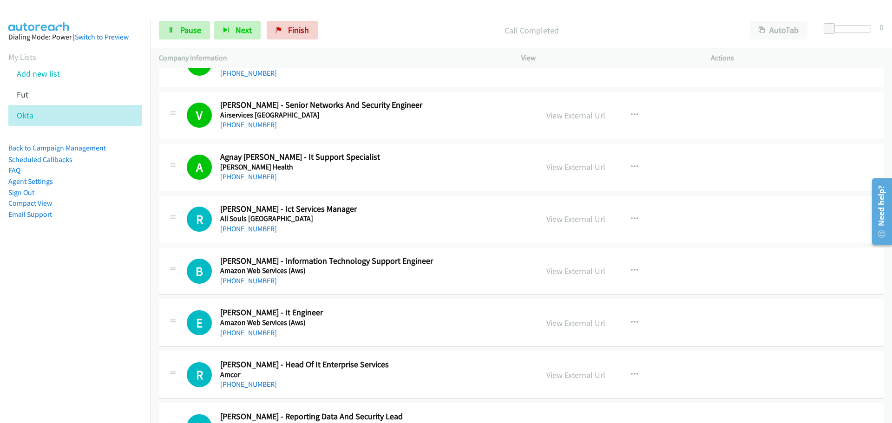
drag, startPoint x: 256, startPoint y: 228, endPoint x: 803, endPoint y: 223, distance: 547.0
click at [256, 228] on link "[PHONE_NUMBER]" at bounding box center [248, 228] width 57 height 9
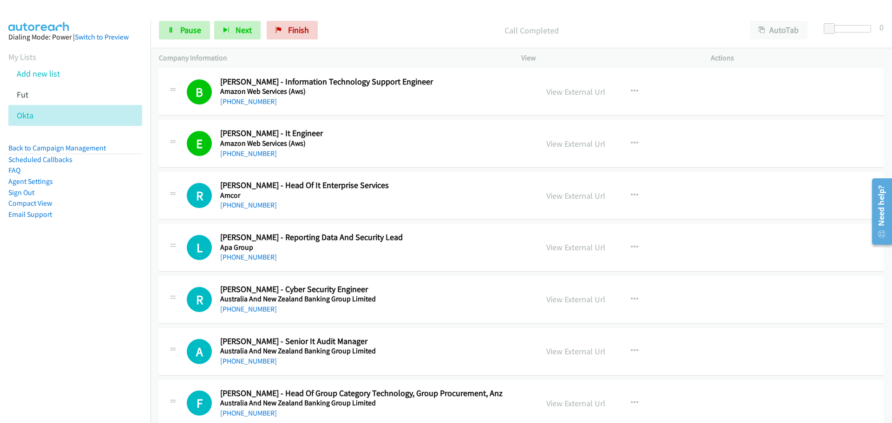
scroll to position [557, 0]
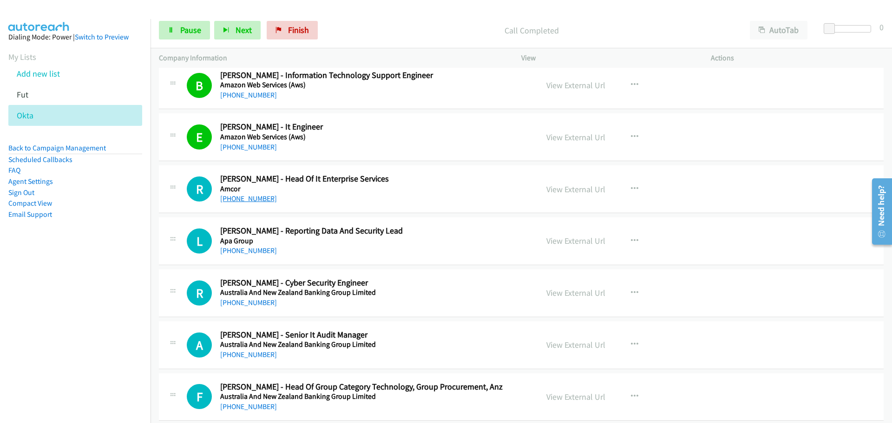
click at [253, 199] on link "[PHONE_NUMBER]" at bounding box center [248, 198] width 57 height 9
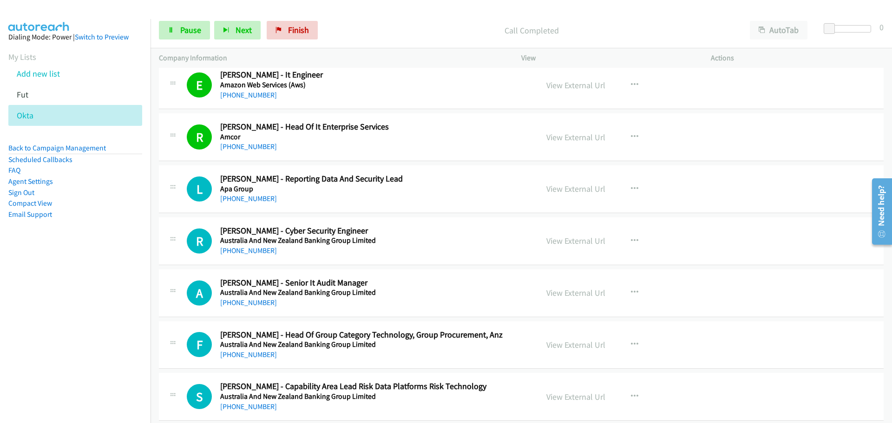
scroll to position [650, 0]
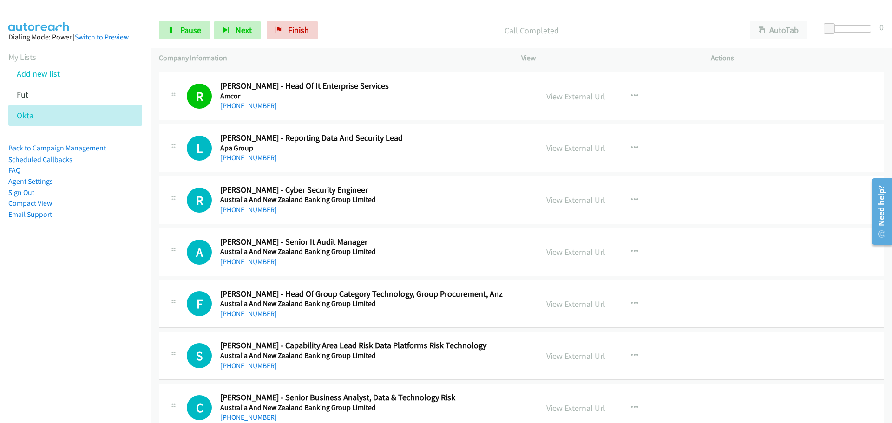
drag, startPoint x: 246, startPoint y: 158, endPoint x: 254, endPoint y: 156, distance: 8.0
click at [246, 158] on link "[PHONE_NUMBER]" at bounding box center [248, 157] width 57 height 9
click at [253, 215] on div "[PHONE_NUMBER]" at bounding box center [373, 209] width 306 height 11
click at [264, 210] on link "[PHONE_NUMBER]" at bounding box center [248, 209] width 57 height 9
drag, startPoint x: 260, startPoint y: 261, endPoint x: 261, endPoint y: 254, distance: 6.8
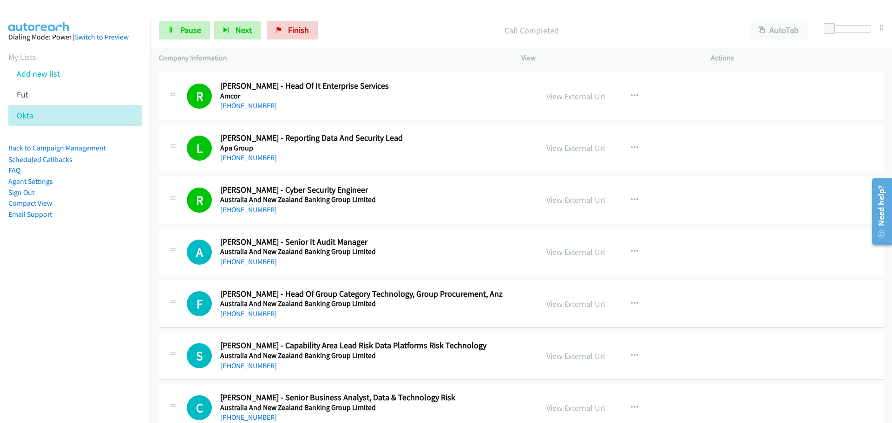
click at [260, 261] on link "[PHONE_NUMBER]" at bounding box center [248, 261] width 57 height 9
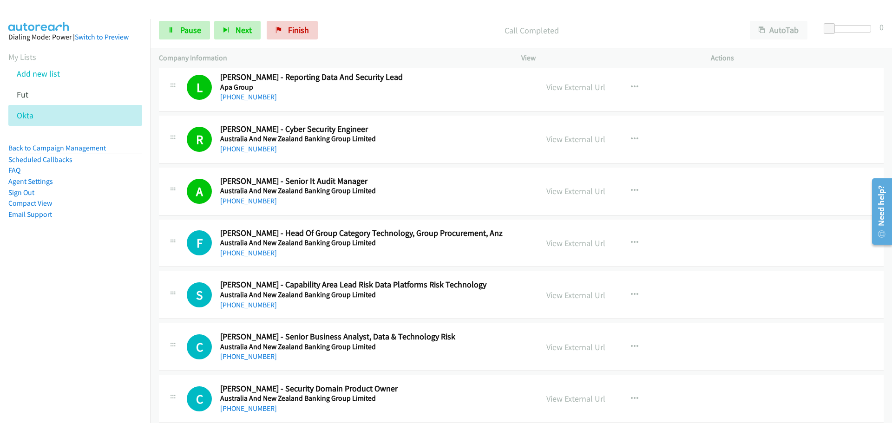
scroll to position [789, 0]
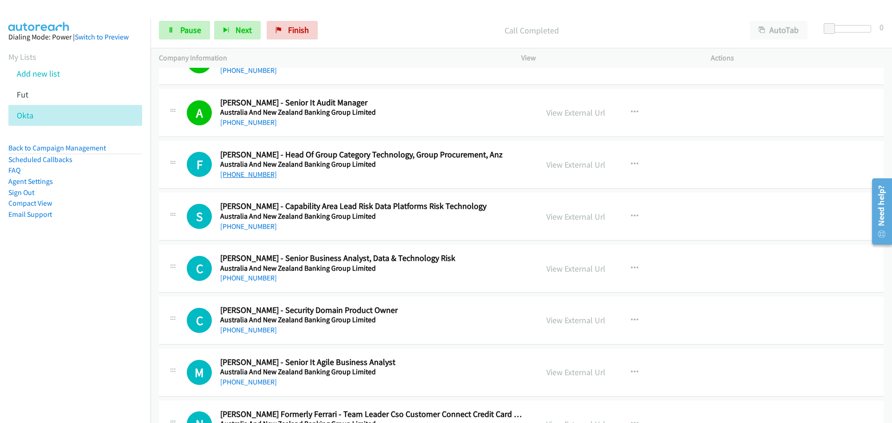
click at [257, 178] on link "[PHONE_NUMBER]" at bounding box center [248, 174] width 57 height 9
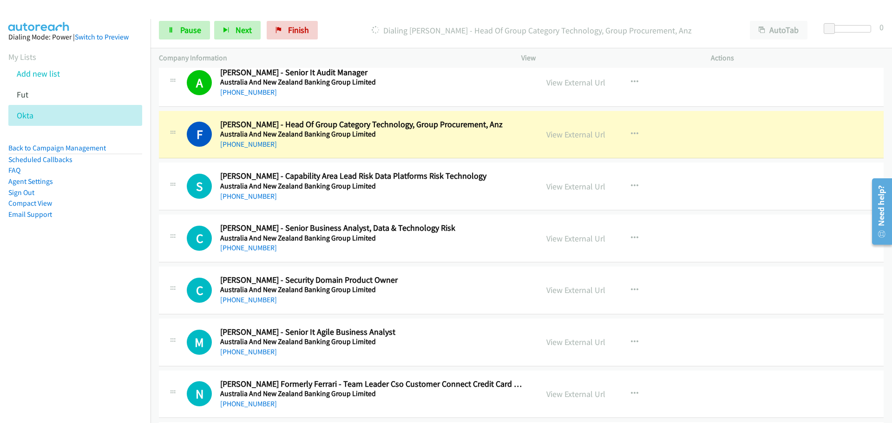
scroll to position [836, 0]
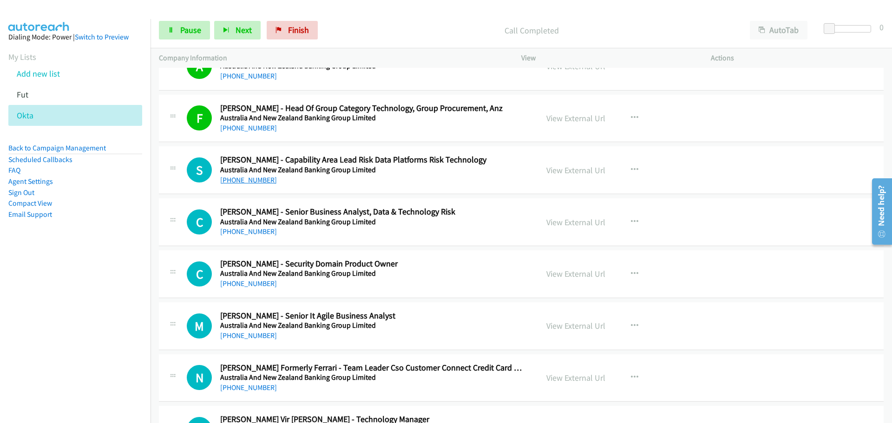
click at [238, 179] on link "[PHONE_NUMBER]" at bounding box center [248, 180] width 57 height 9
click at [263, 232] on link "[PHONE_NUMBER]" at bounding box center [248, 231] width 57 height 9
click at [254, 284] on link "[PHONE_NUMBER]" at bounding box center [248, 283] width 57 height 9
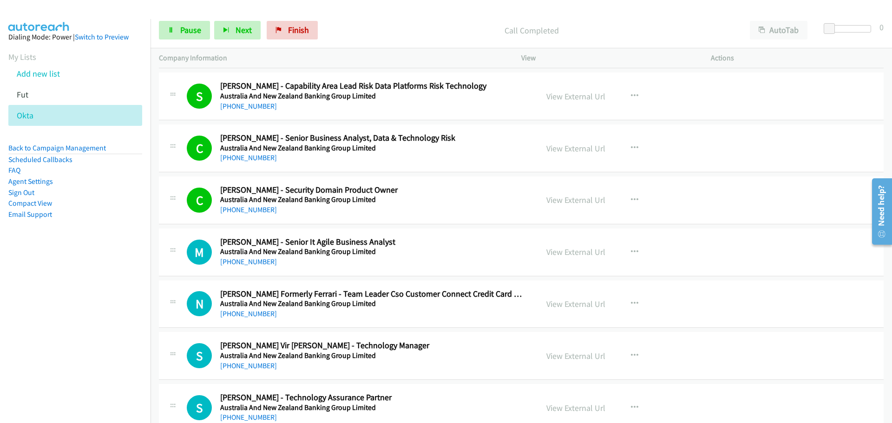
scroll to position [1022, 0]
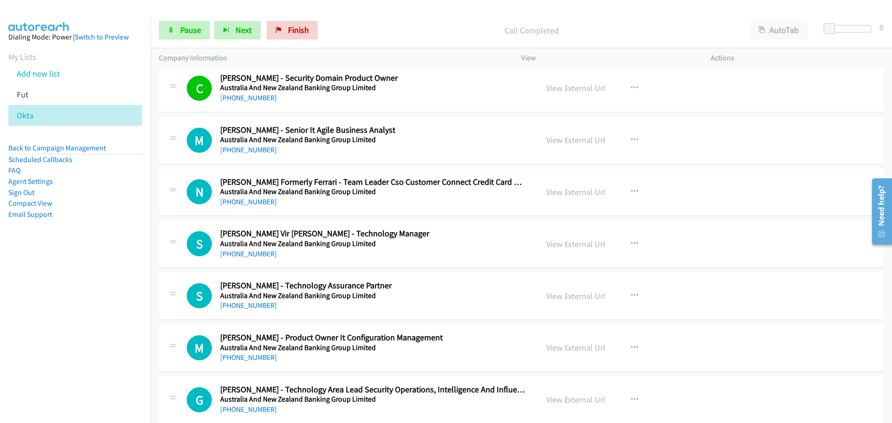
drag, startPoint x: 250, startPoint y: 146, endPoint x: 255, endPoint y: 143, distance: 6.1
click at [250, 146] on link "[PHONE_NUMBER]" at bounding box center [248, 149] width 57 height 9
click at [236, 199] on link "[PHONE_NUMBER]" at bounding box center [248, 201] width 57 height 9
click at [247, 253] on link "[PHONE_NUMBER]" at bounding box center [248, 253] width 57 height 9
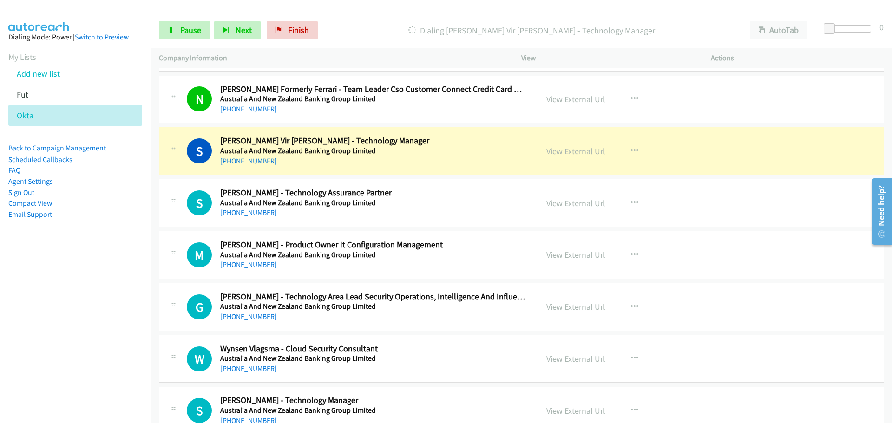
scroll to position [1161, 0]
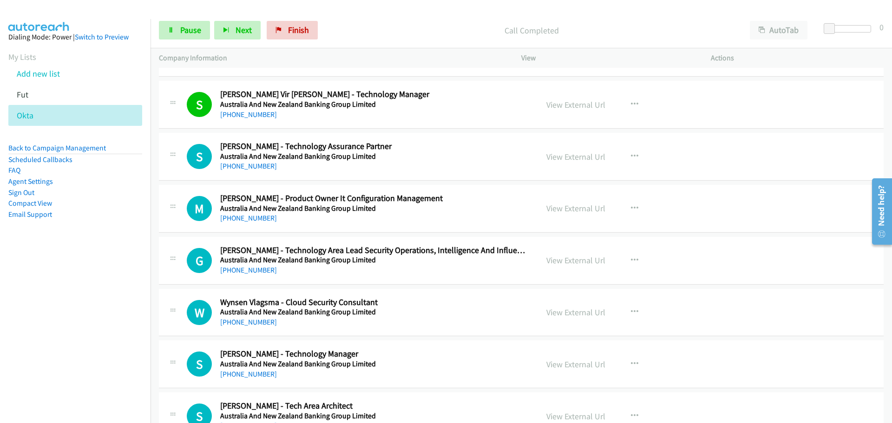
drag, startPoint x: 253, startPoint y: 164, endPoint x: 616, endPoint y: 173, distance: 363.2
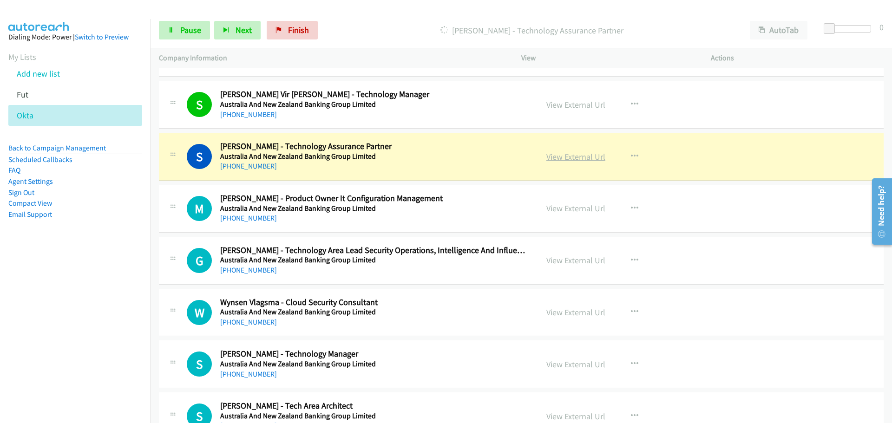
click at [564, 160] on link "View External Url" at bounding box center [575, 156] width 59 height 11
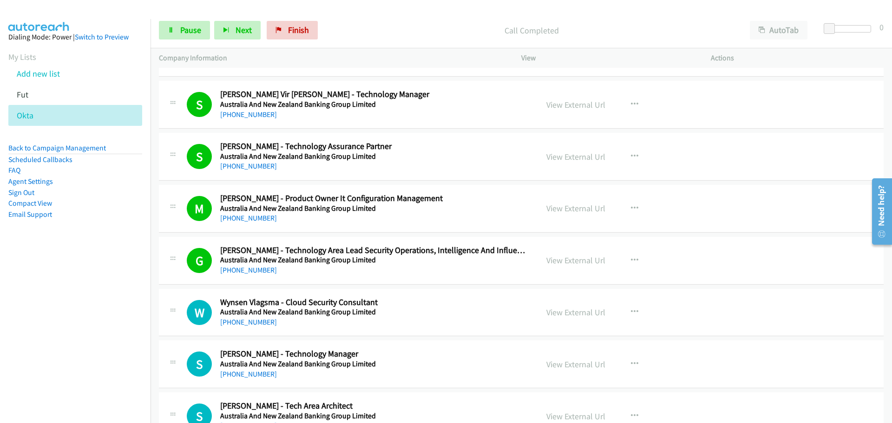
scroll to position [1347, 0]
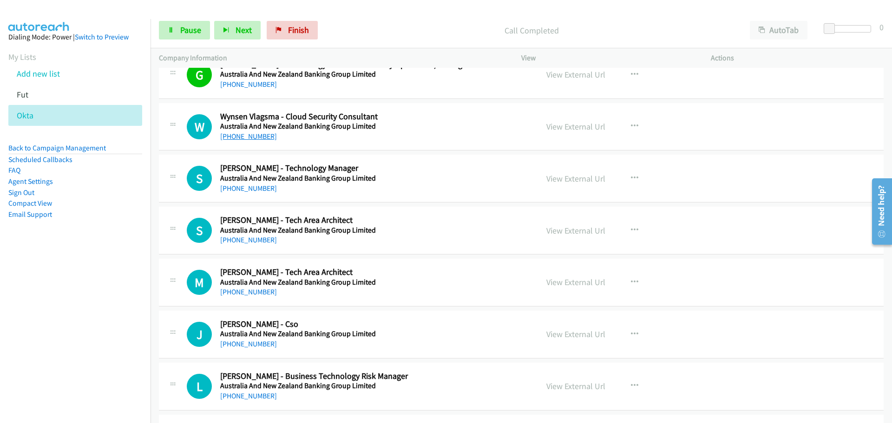
click at [229, 136] on link "[PHONE_NUMBER]" at bounding box center [248, 136] width 57 height 9
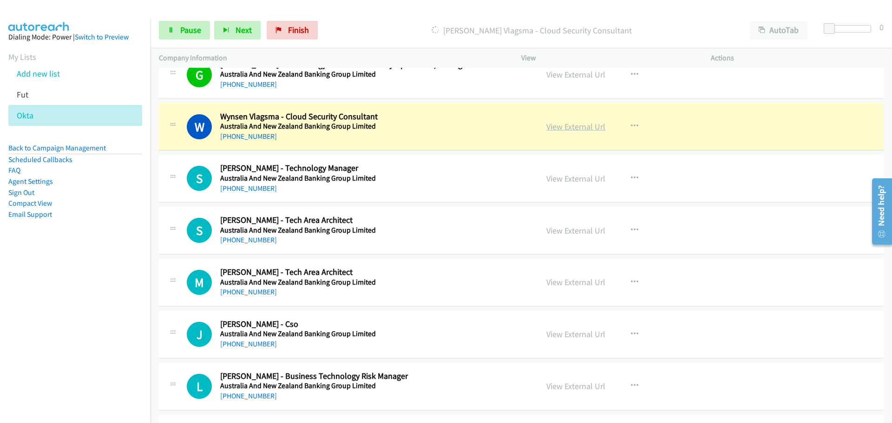
click at [600, 127] on link "View External Url" at bounding box center [575, 126] width 59 height 11
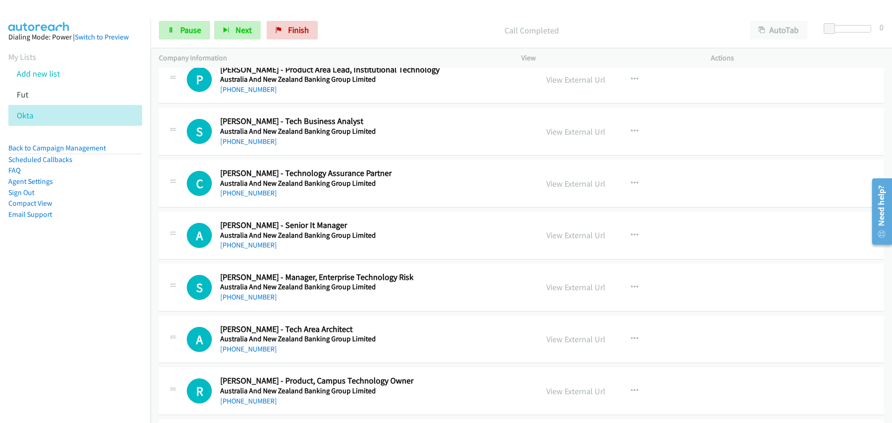
scroll to position [1997, 0]
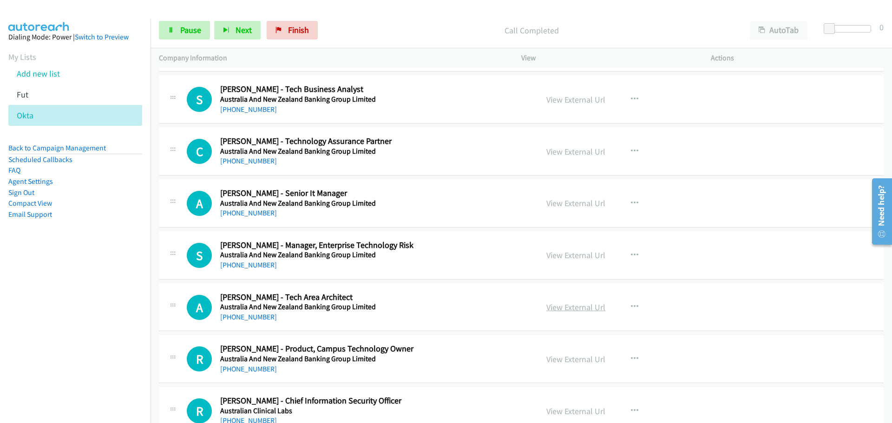
click at [577, 307] on link "View External Url" at bounding box center [575, 307] width 59 height 11
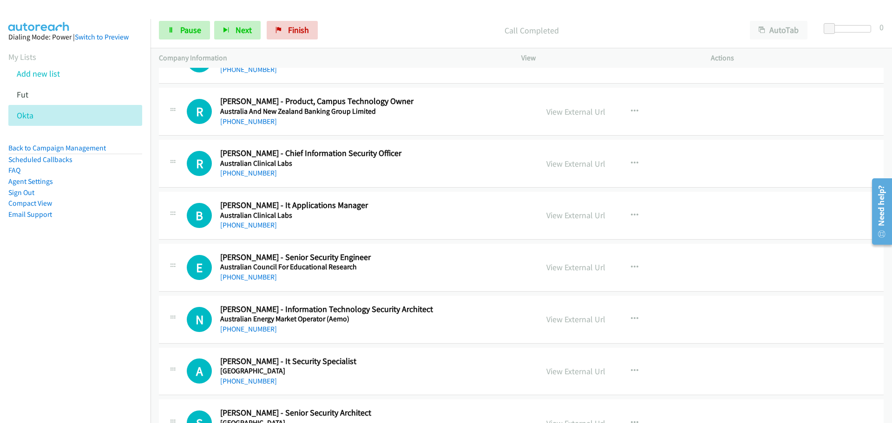
scroll to position [2229, 0]
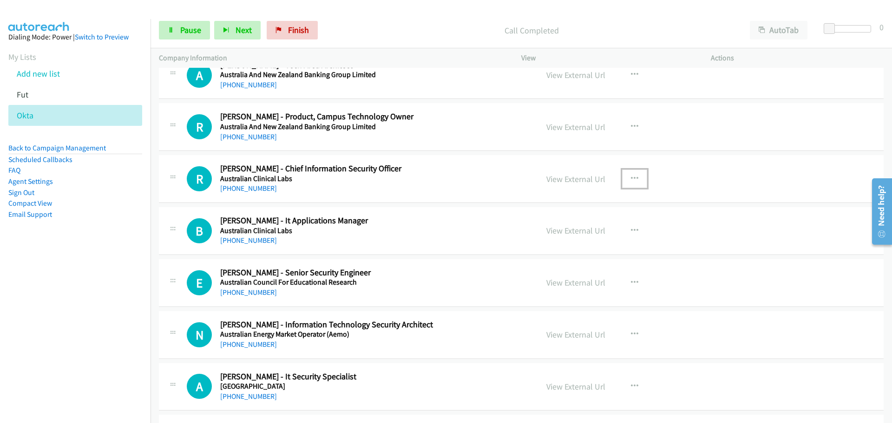
click at [633, 175] on icon "button" at bounding box center [634, 178] width 7 height 7
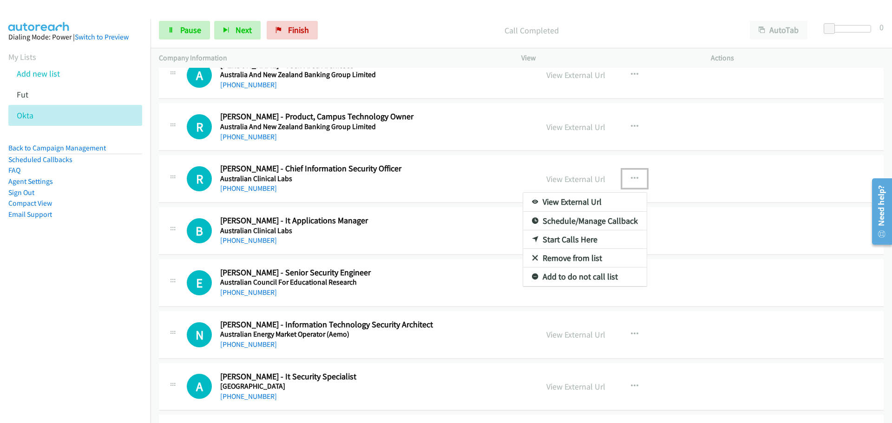
click at [587, 240] on link "Start Calls Here" at bounding box center [585, 239] width 124 height 19
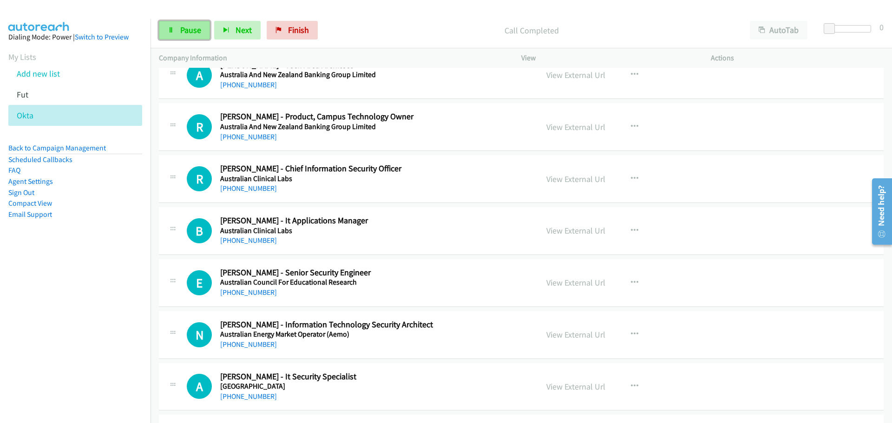
click at [185, 35] on link "Pause" at bounding box center [184, 30] width 51 height 19
click at [186, 31] on div "Start Calls Pause Next Finish" at bounding box center [240, 30] width 163 height 19
click at [186, 31] on span "Start Calls" at bounding box center [198, 30] width 36 height 11
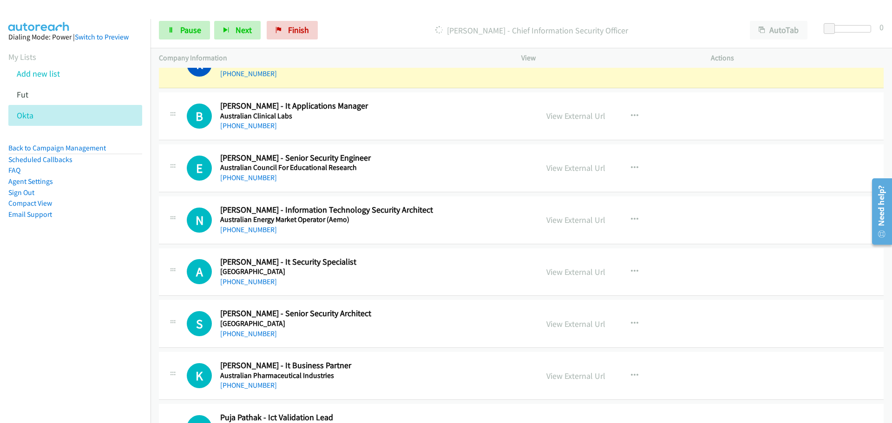
scroll to position [2322, 0]
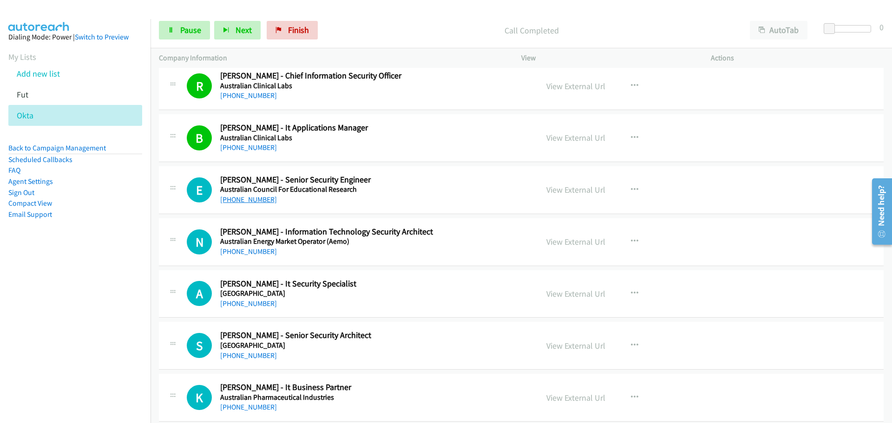
click at [243, 197] on link "[PHONE_NUMBER]" at bounding box center [248, 199] width 57 height 9
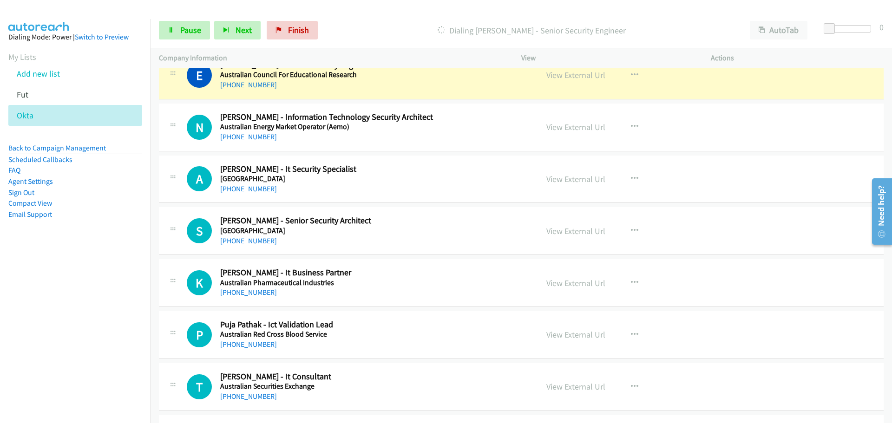
scroll to position [2461, 0]
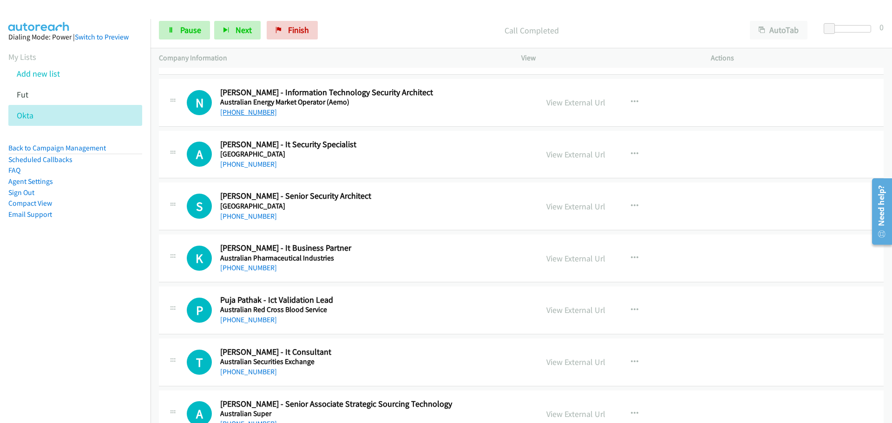
click at [248, 111] on link "[PHONE_NUMBER]" at bounding box center [248, 112] width 57 height 9
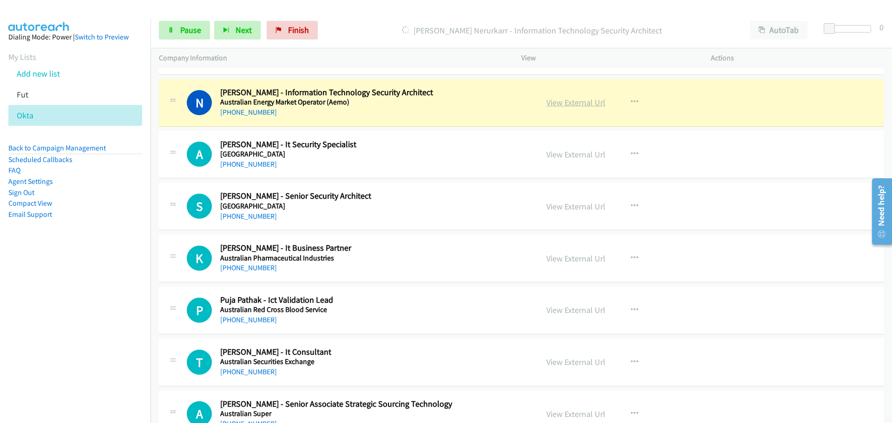
click at [586, 101] on link "View External Url" at bounding box center [575, 102] width 59 height 11
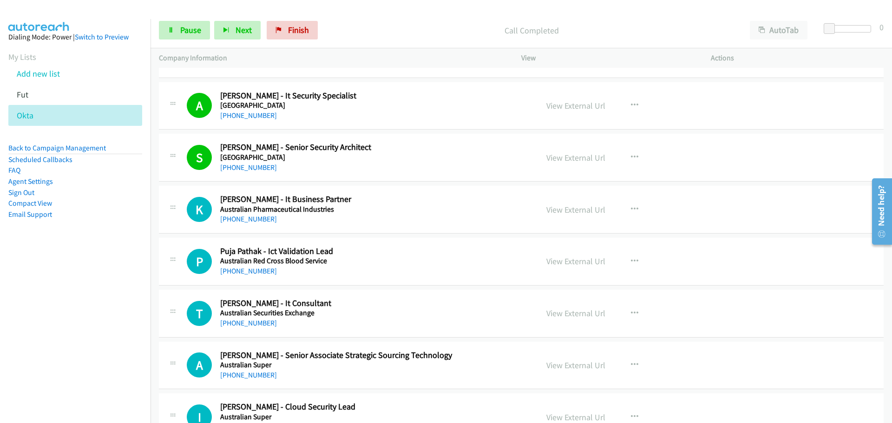
scroll to position [2554, 0]
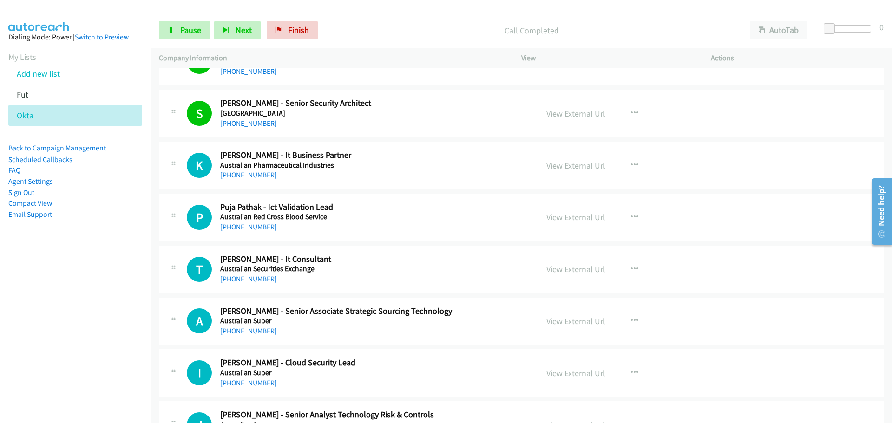
click at [223, 176] on link "[PHONE_NUMBER]" at bounding box center [248, 174] width 57 height 9
click at [260, 222] on link "[PHONE_NUMBER]" at bounding box center [248, 226] width 57 height 9
click at [257, 281] on link "[PHONE_NUMBER]" at bounding box center [248, 278] width 57 height 9
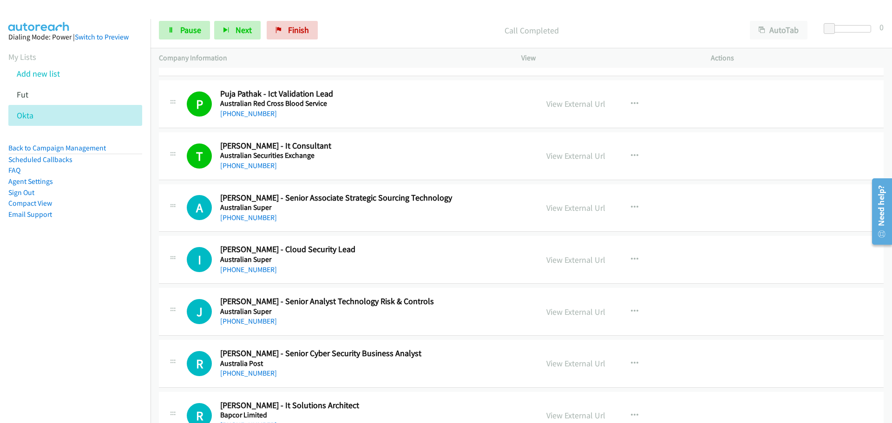
scroll to position [2693, 0]
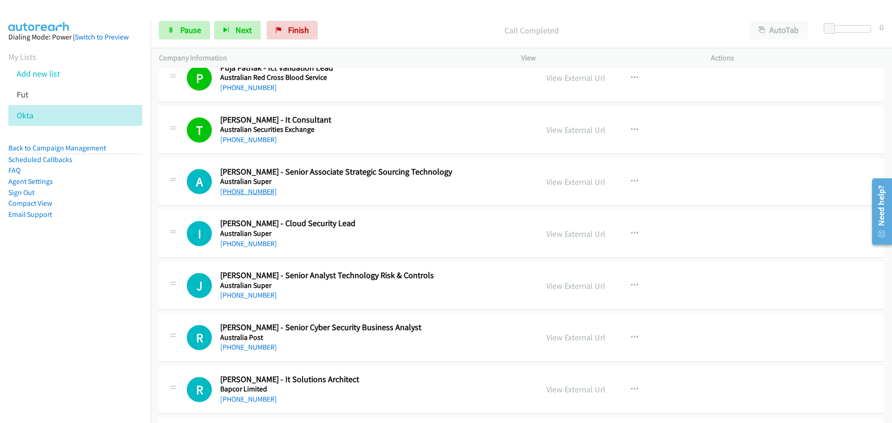
click at [262, 189] on link "[PHONE_NUMBER]" at bounding box center [248, 191] width 57 height 9
drag, startPoint x: 228, startPoint y: 241, endPoint x: 792, endPoint y: 256, distance: 563.4
click at [228, 241] on link "[PHONE_NUMBER]" at bounding box center [248, 243] width 57 height 9
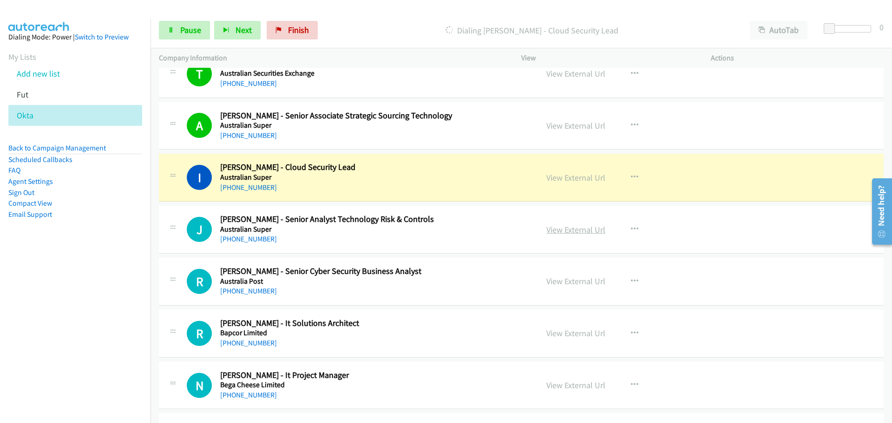
scroll to position [2786, 0]
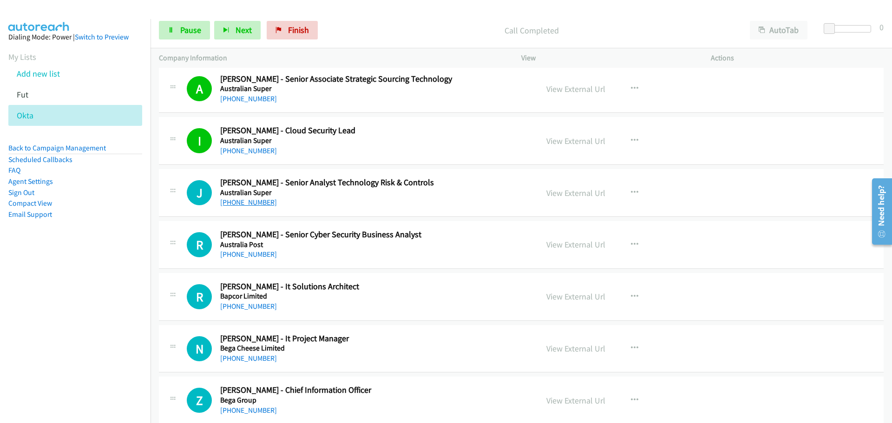
click at [238, 202] on link "[PHONE_NUMBER]" at bounding box center [248, 202] width 57 height 9
click at [258, 253] on link "[PHONE_NUMBER]" at bounding box center [248, 254] width 57 height 9
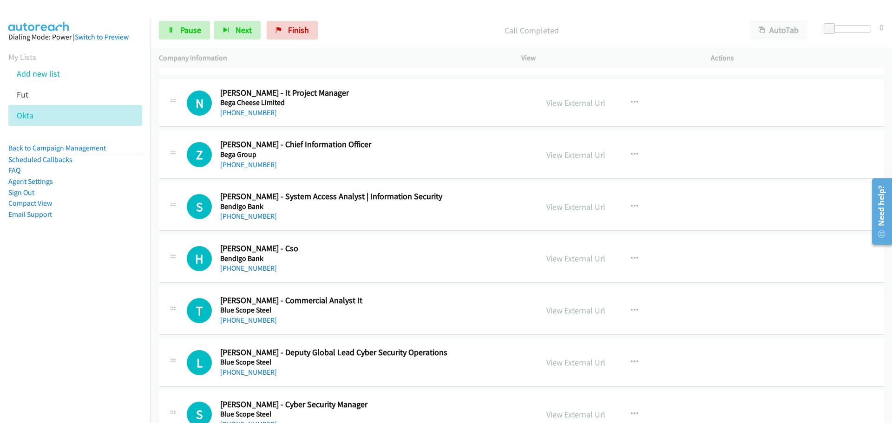
scroll to position [3018, 0]
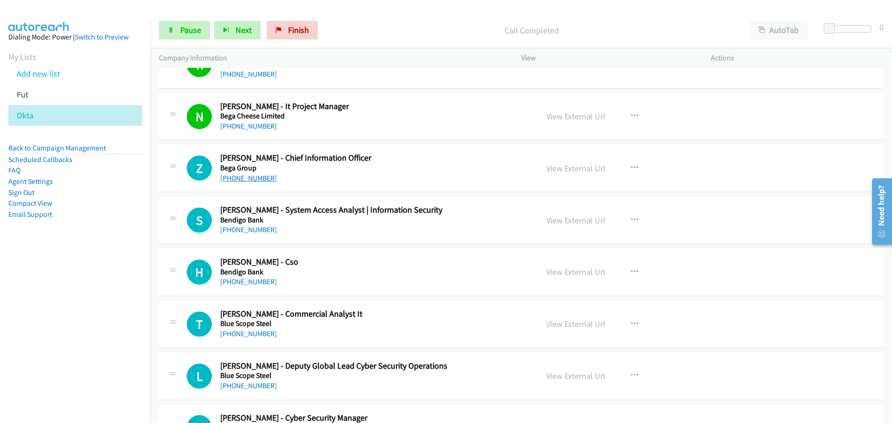
click at [258, 174] on link "[PHONE_NUMBER]" at bounding box center [248, 178] width 57 height 9
click at [252, 234] on link "[PHONE_NUMBER]" at bounding box center [248, 229] width 57 height 9
click at [251, 226] on link "[PHONE_NUMBER]" at bounding box center [248, 229] width 57 height 9
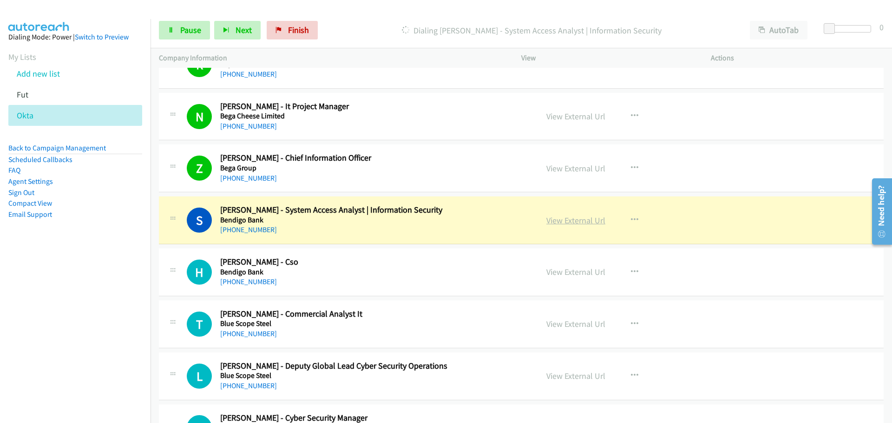
click at [570, 221] on link "View External Url" at bounding box center [575, 220] width 59 height 11
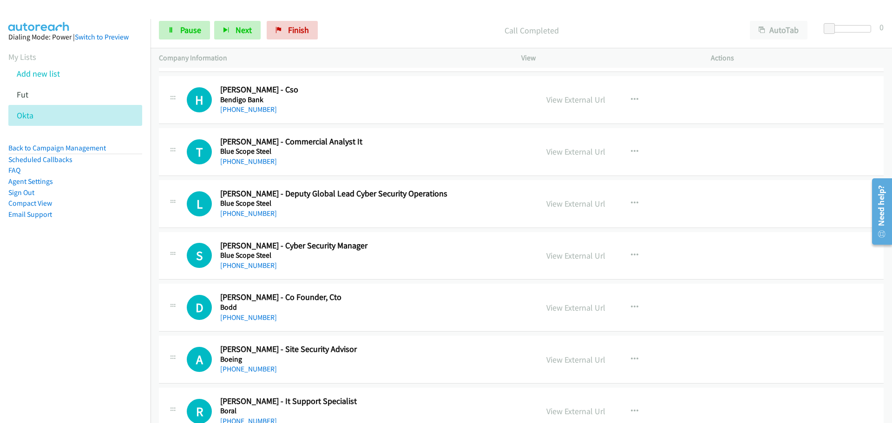
scroll to position [3204, 0]
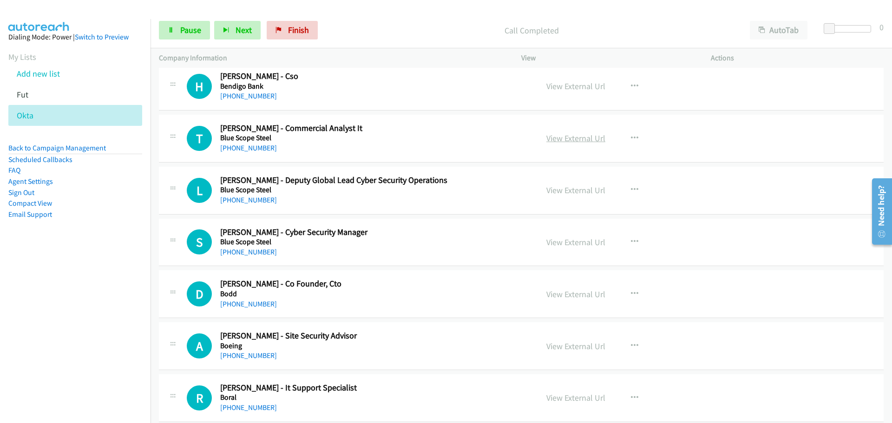
click at [556, 135] on link "View External Url" at bounding box center [575, 138] width 59 height 11
click at [631, 138] on icon "button" at bounding box center [634, 138] width 7 height 7
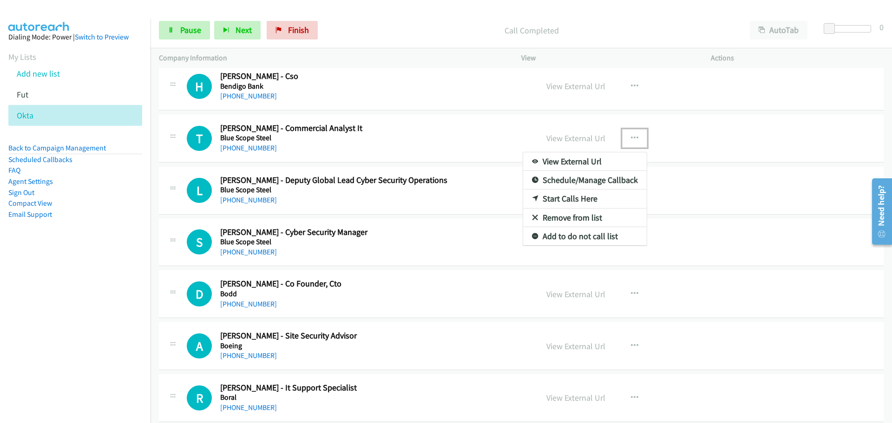
click at [573, 199] on link "Start Calls Here" at bounding box center [585, 198] width 124 height 19
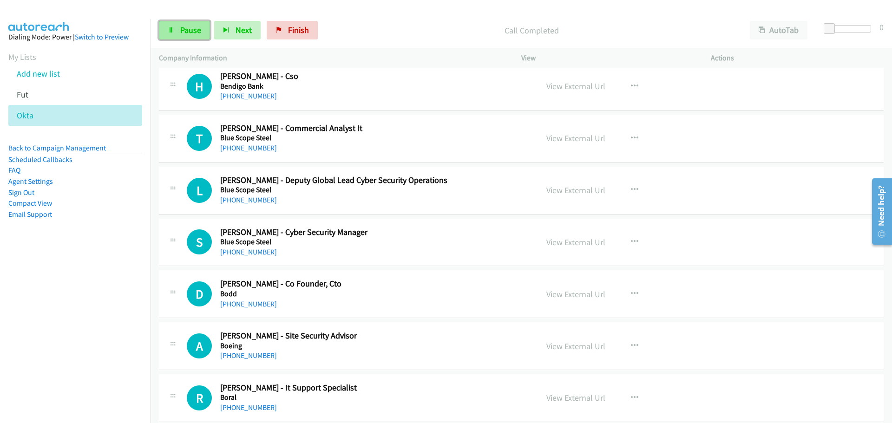
click at [185, 29] on span "Pause" at bounding box center [190, 30] width 21 height 11
click at [185, 29] on span "Start Calls" at bounding box center [198, 30] width 36 height 11
click at [257, 200] on link "[PHONE_NUMBER]" at bounding box center [248, 199] width 57 height 9
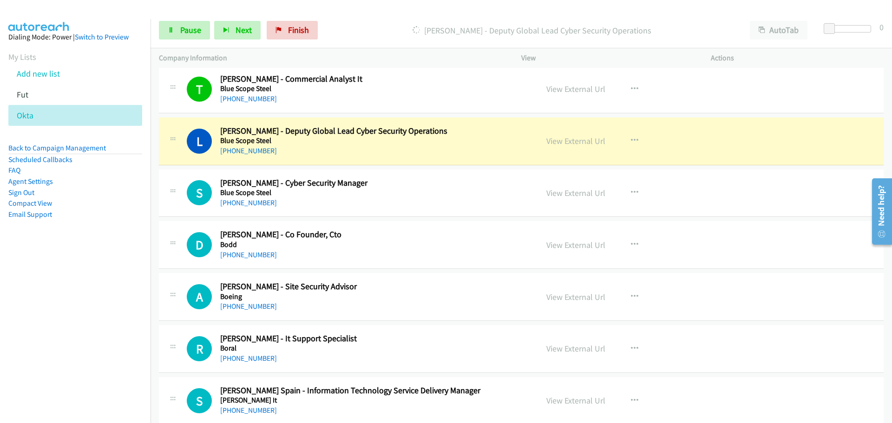
scroll to position [3297, 0]
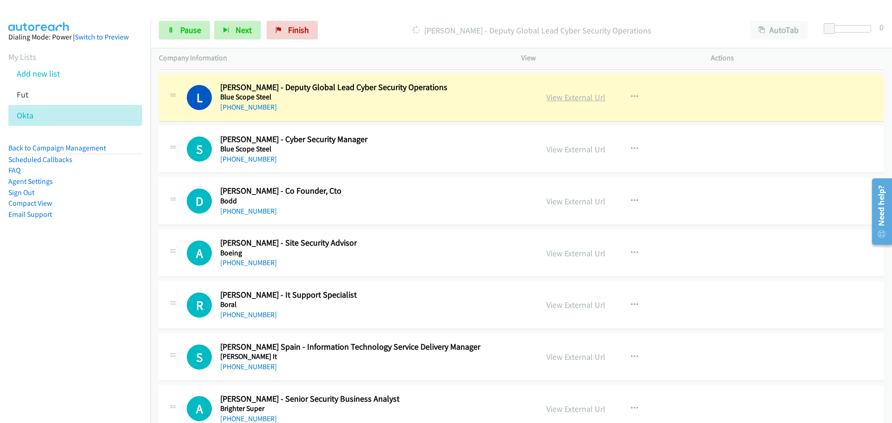
click at [578, 94] on link "View External Url" at bounding box center [575, 97] width 59 height 11
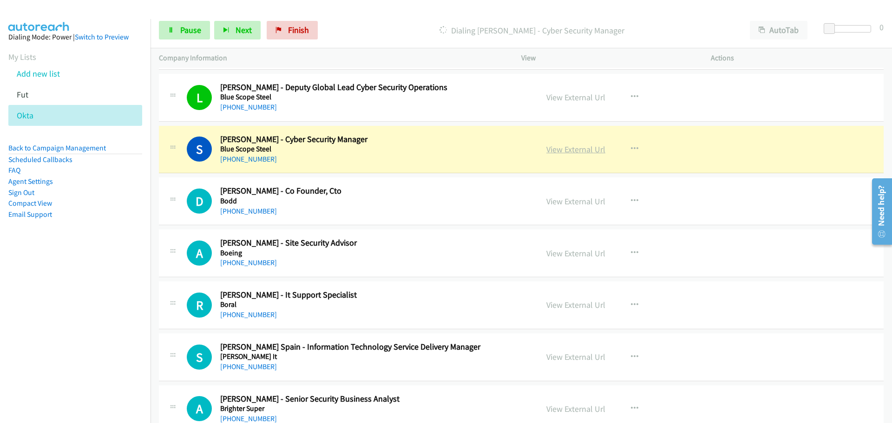
click at [578, 150] on link "View External Url" at bounding box center [575, 149] width 59 height 11
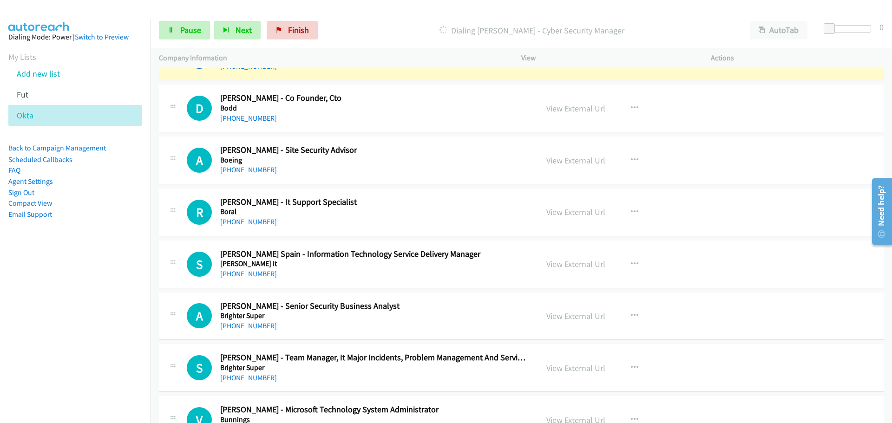
scroll to position [3343, 0]
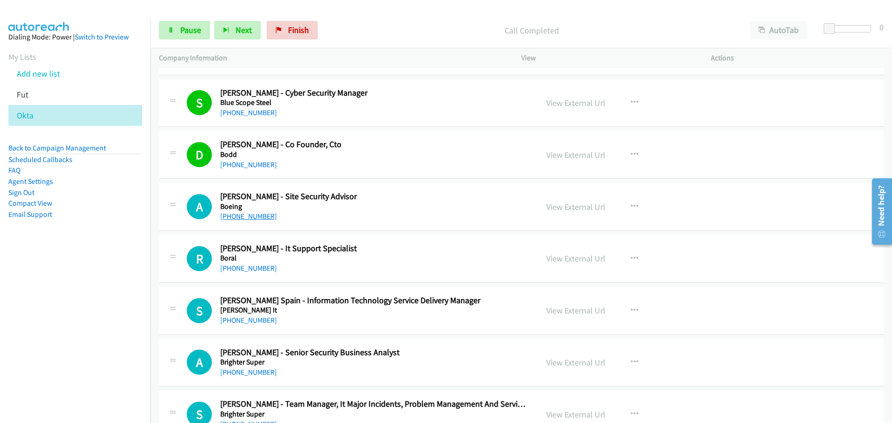
click at [240, 213] on link "[PHONE_NUMBER]" at bounding box center [248, 216] width 57 height 9
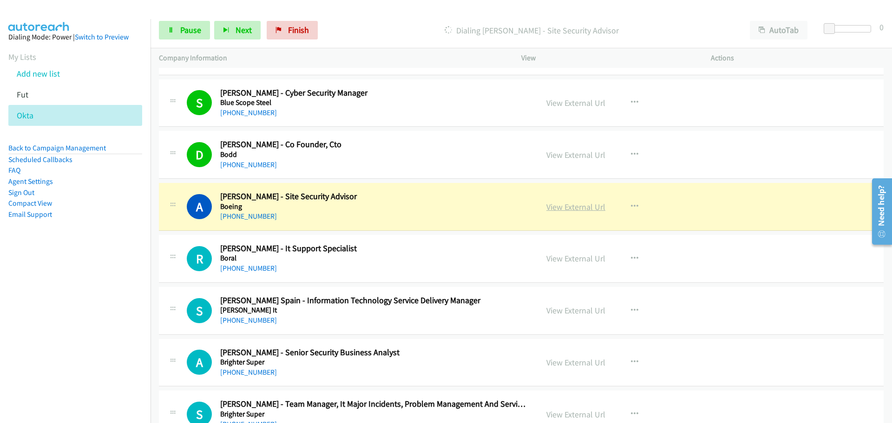
click at [596, 207] on link "View External Url" at bounding box center [575, 207] width 59 height 11
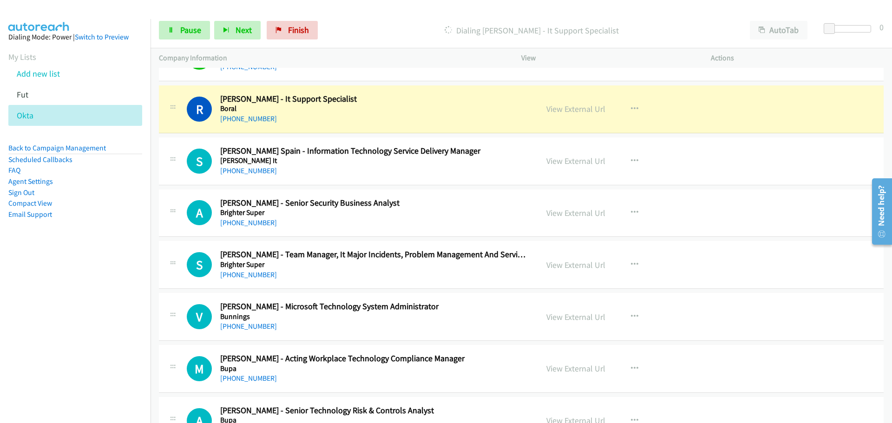
scroll to position [3483, 0]
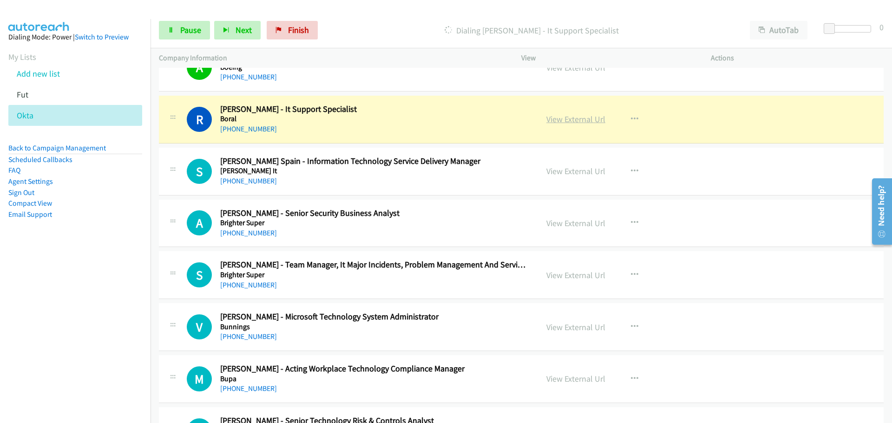
click at [584, 122] on link "View External Url" at bounding box center [575, 119] width 59 height 11
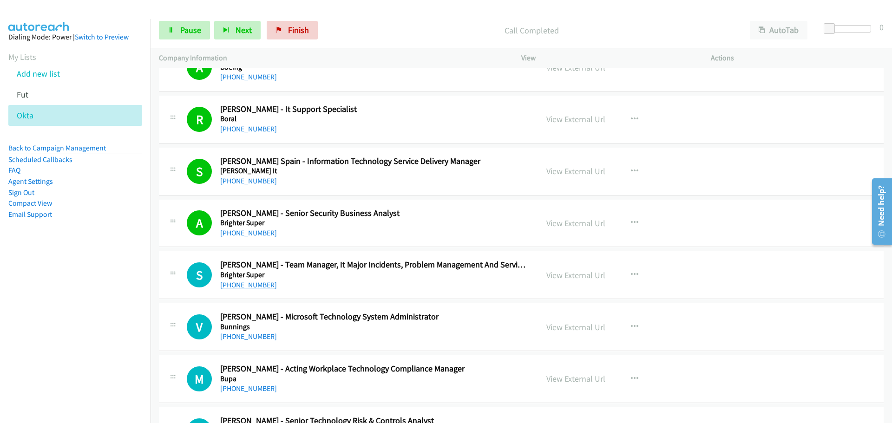
drag, startPoint x: 252, startPoint y: 284, endPoint x: 267, endPoint y: 283, distance: 14.4
click at [590, 271] on link "View External Url" at bounding box center [575, 275] width 59 height 11
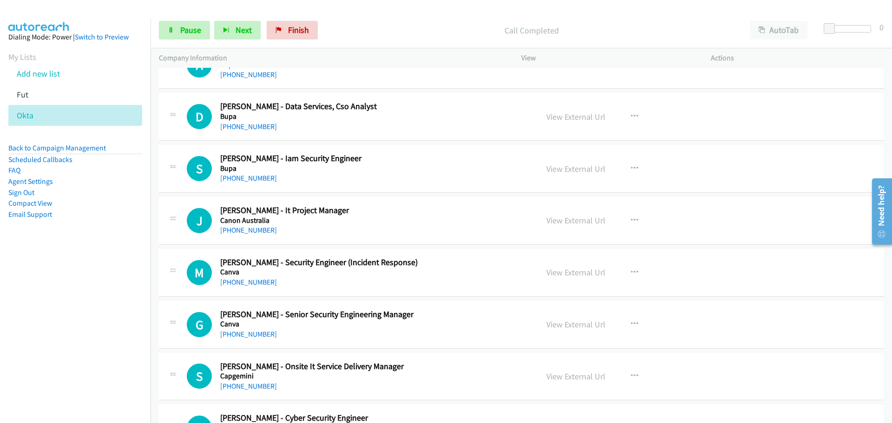
scroll to position [3808, 0]
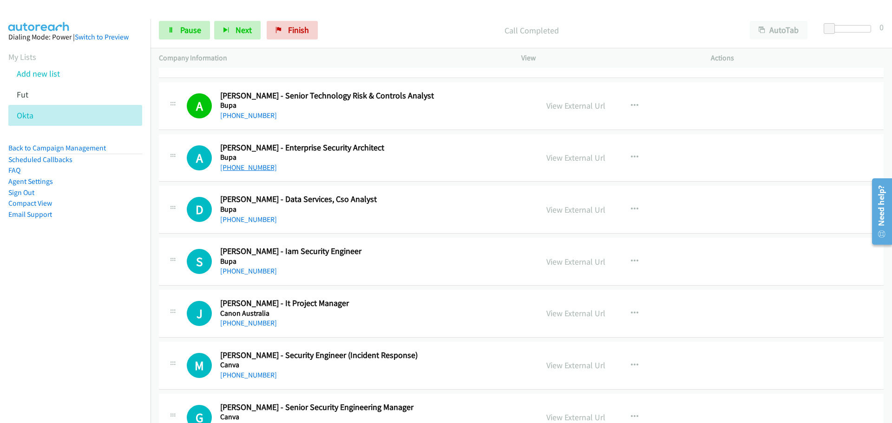
drag, startPoint x: 232, startPoint y: 165, endPoint x: 265, endPoint y: 163, distance: 33.0
click at [249, 170] on link "[PHONE_NUMBER]" at bounding box center [248, 167] width 57 height 9
click at [249, 218] on link "[PHONE_NUMBER]" at bounding box center [248, 219] width 57 height 9
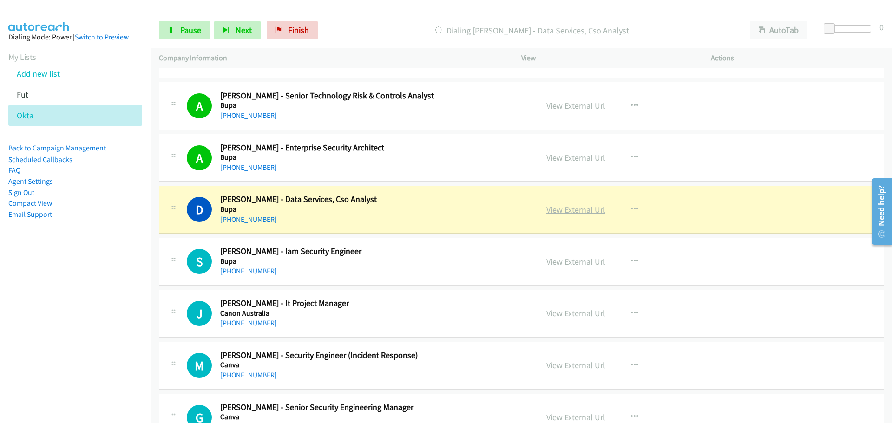
click at [592, 210] on link "View External Url" at bounding box center [575, 209] width 59 height 11
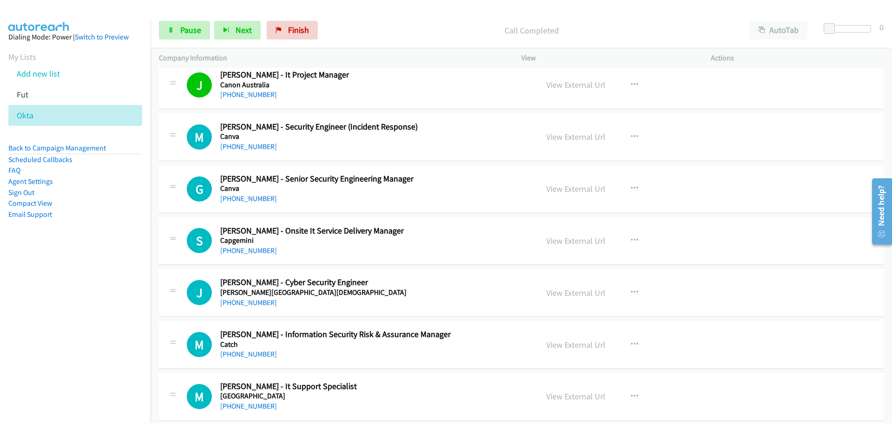
scroll to position [4040, 0]
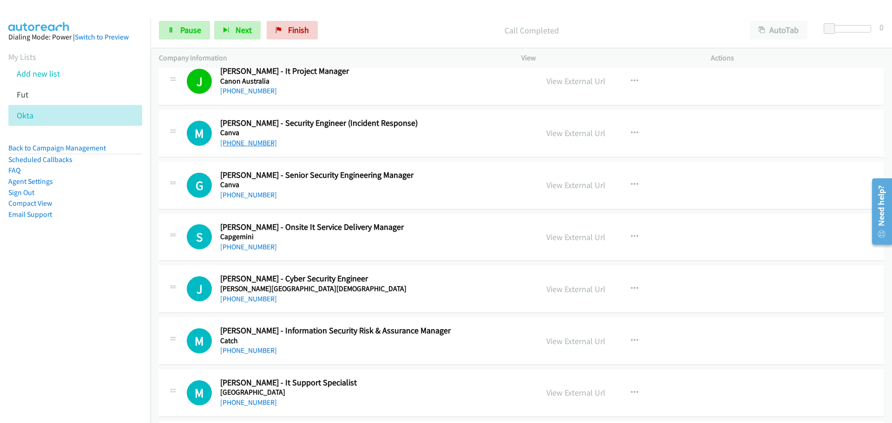
click at [244, 143] on link "[PHONE_NUMBER]" at bounding box center [248, 142] width 57 height 9
click at [234, 195] on link "[PHONE_NUMBER]" at bounding box center [248, 194] width 57 height 9
click at [248, 249] on link "[PHONE_NUMBER]" at bounding box center [248, 246] width 57 height 9
click at [576, 184] on link "View External Url" at bounding box center [575, 185] width 59 height 11
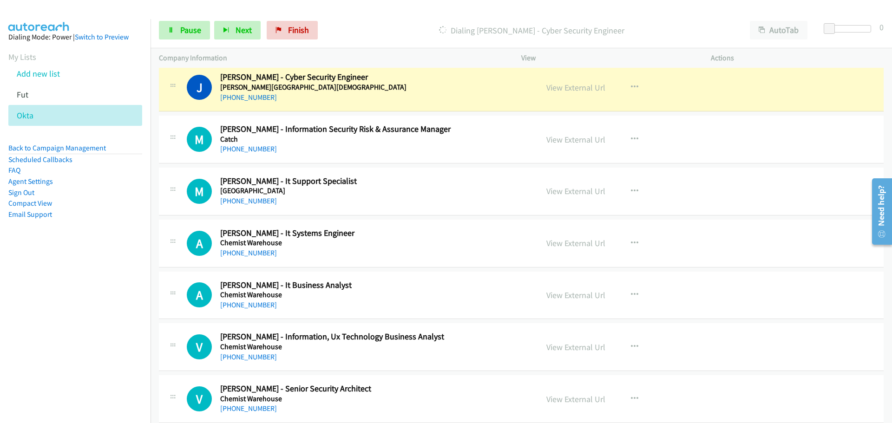
scroll to position [4226, 0]
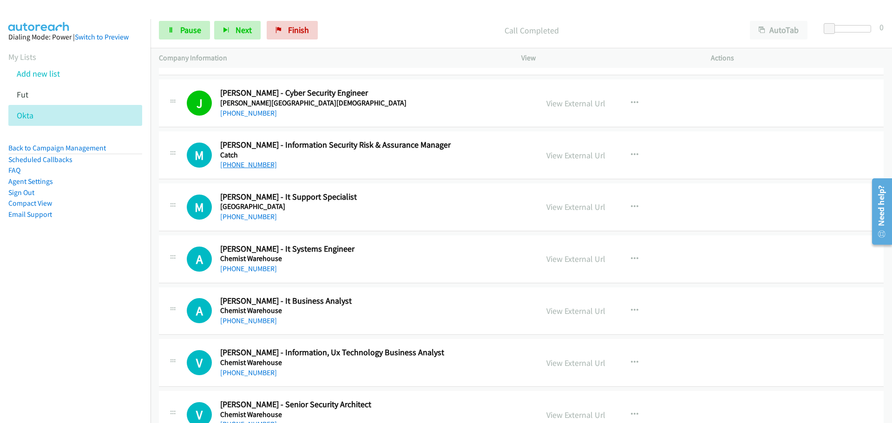
click at [228, 164] on link "[PHONE_NUMBER]" at bounding box center [248, 164] width 57 height 9
drag, startPoint x: 250, startPoint y: 216, endPoint x: 241, endPoint y: 217, distance: 9.3
click at [250, 216] on link "[PHONE_NUMBER]" at bounding box center [248, 216] width 57 height 9
drag, startPoint x: 253, startPoint y: 266, endPoint x: 364, endPoint y: 262, distance: 111.5
click at [259, 321] on link "[PHONE_NUMBER]" at bounding box center [248, 320] width 57 height 9
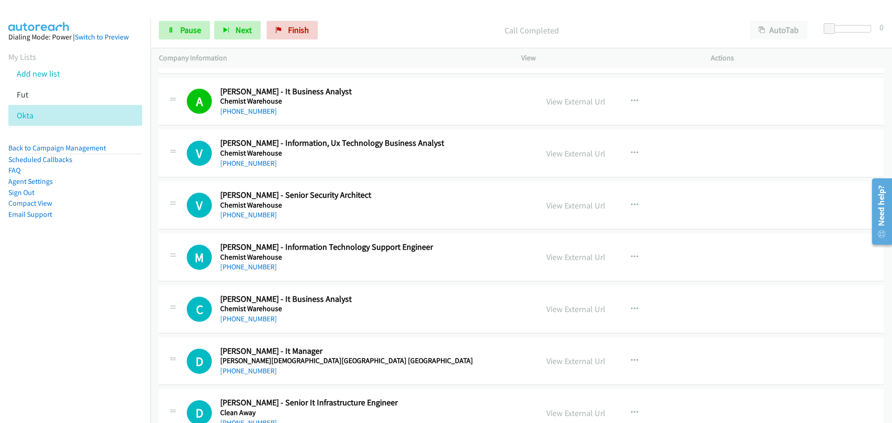
scroll to position [4458, 0]
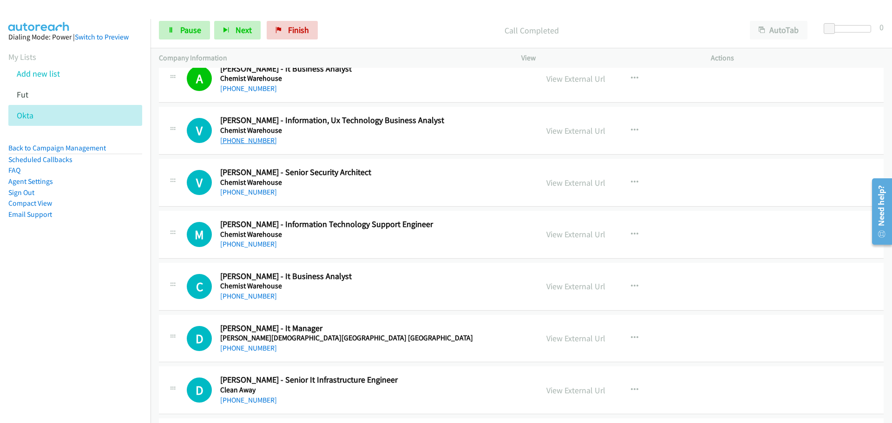
click at [254, 142] on link "[PHONE_NUMBER]" at bounding box center [248, 140] width 57 height 9
click at [249, 192] on link "[PHONE_NUMBER]" at bounding box center [248, 192] width 57 height 9
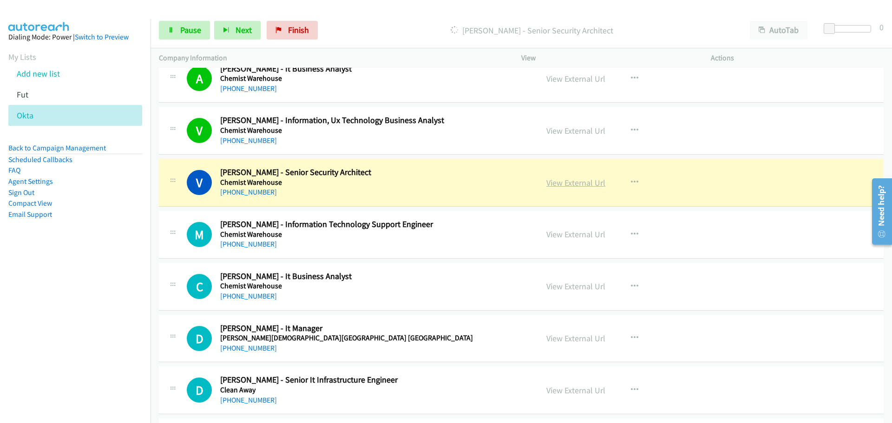
click at [566, 185] on link "View External Url" at bounding box center [575, 182] width 59 height 11
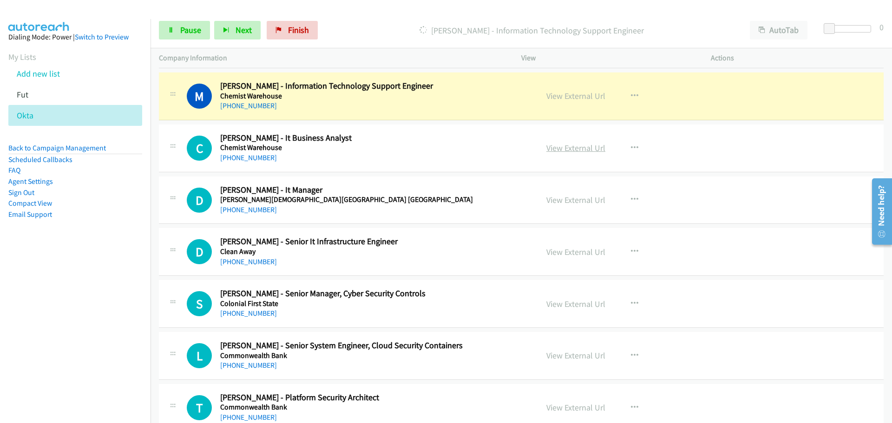
scroll to position [4597, 0]
click at [586, 94] on link "View External Url" at bounding box center [575, 95] width 59 height 11
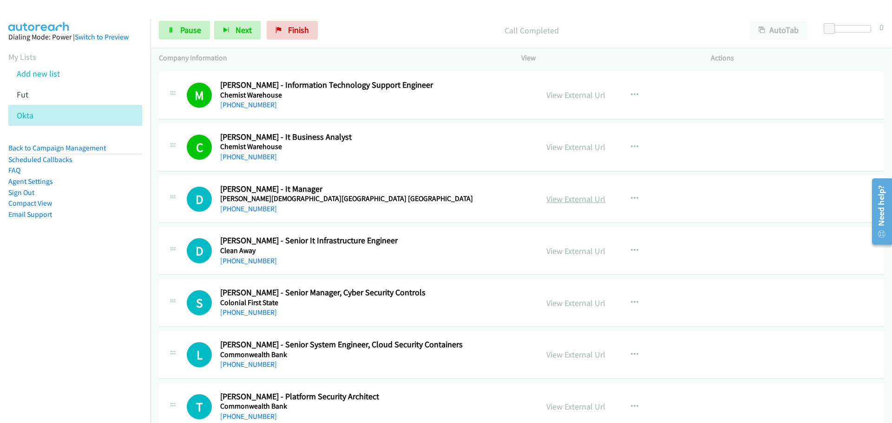
click at [592, 201] on link "View External Url" at bounding box center [575, 199] width 59 height 11
drag, startPoint x: 257, startPoint y: 204, endPoint x: 277, endPoint y: 202, distance: 20.1
click at [257, 204] on link "[PHONE_NUMBER]" at bounding box center [248, 208] width 57 height 9
click at [256, 261] on link "[PHONE_NUMBER]" at bounding box center [248, 260] width 57 height 9
drag, startPoint x: 258, startPoint y: 310, endPoint x: 378, endPoint y: 324, distance: 121.1
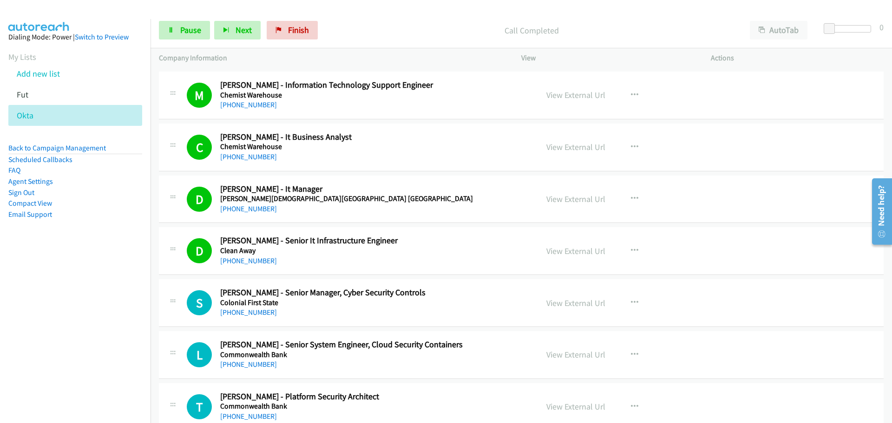
click at [258, 310] on link "[PHONE_NUMBER]" at bounding box center [248, 312] width 57 height 9
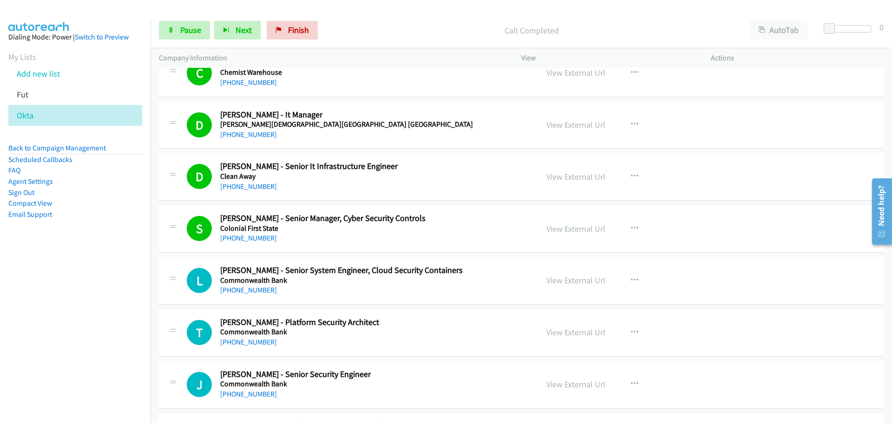
scroll to position [4783, 0]
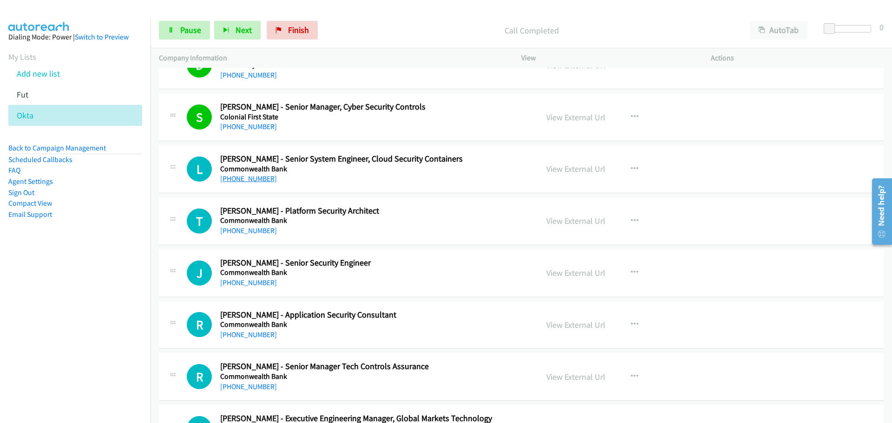
click at [252, 177] on link "[PHONE_NUMBER]" at bounding box center [248, 178] width 57 height 9
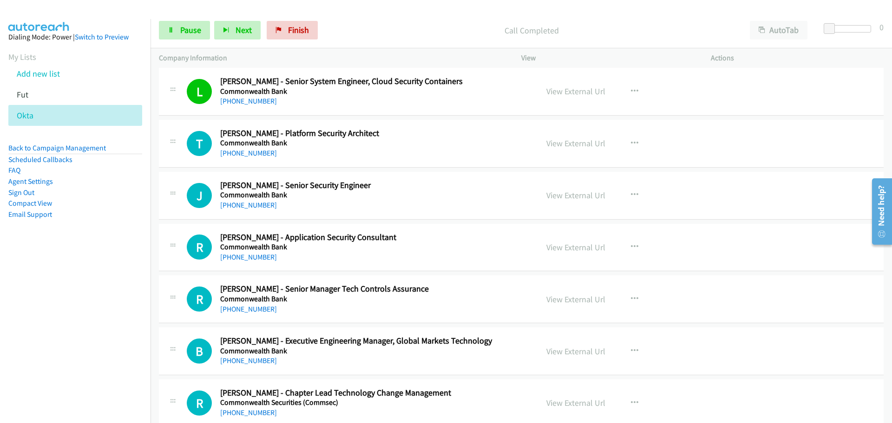
scroll to position [4876, 0]
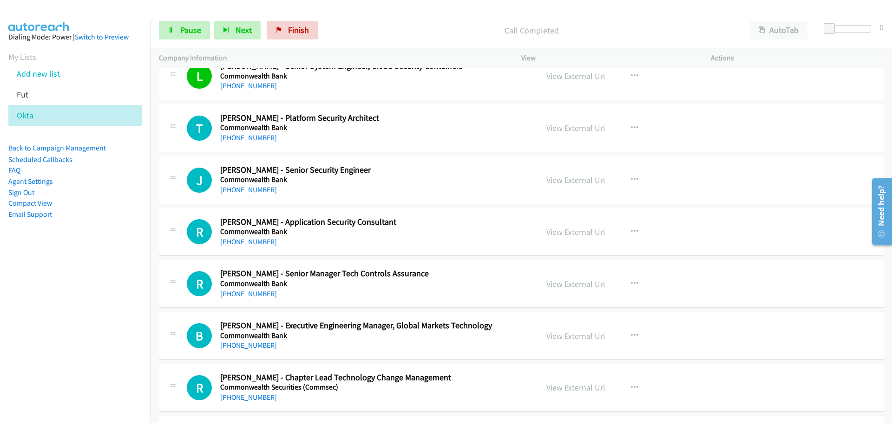
drag, startPoint x: 255, startPoint y: 140, endPoint x: 560, endPoint y: 147, distance: 305.2
click at [255, 140] on link "[PHONE_NUMBER]" at bounding box center [248, 137] width 57 height 9
click at [230, 189] on link "[PHONE_NUMBER]" at bounding box center [248, 189] width 57 height 9
drag, startPoint x: 262, startPoint y: 290, endPoint x: 762, endPoint y: 321, distance: 500.6
click at [259, 291] on link "[PHONE_NUMBER]" at bounding box center [248, 293] width 57 height 9
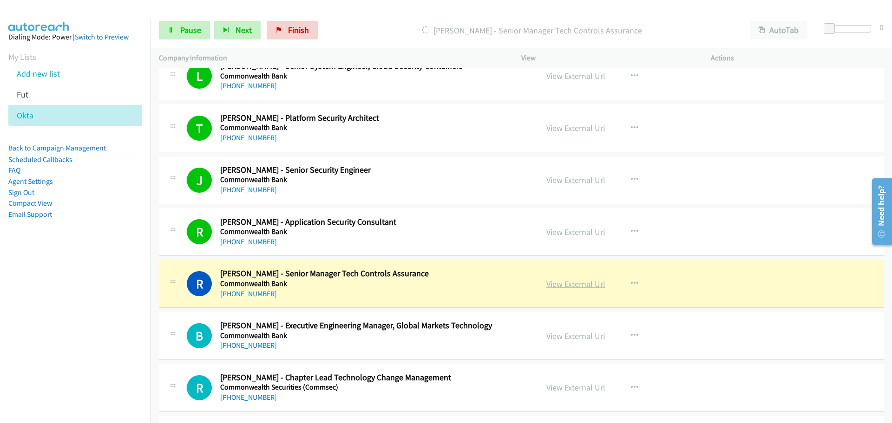
click at [573, 282] on link "View External Url" at bounding box center [575, 284] width 59 height 11
